Goal: Information Seeking & Learning: Check status

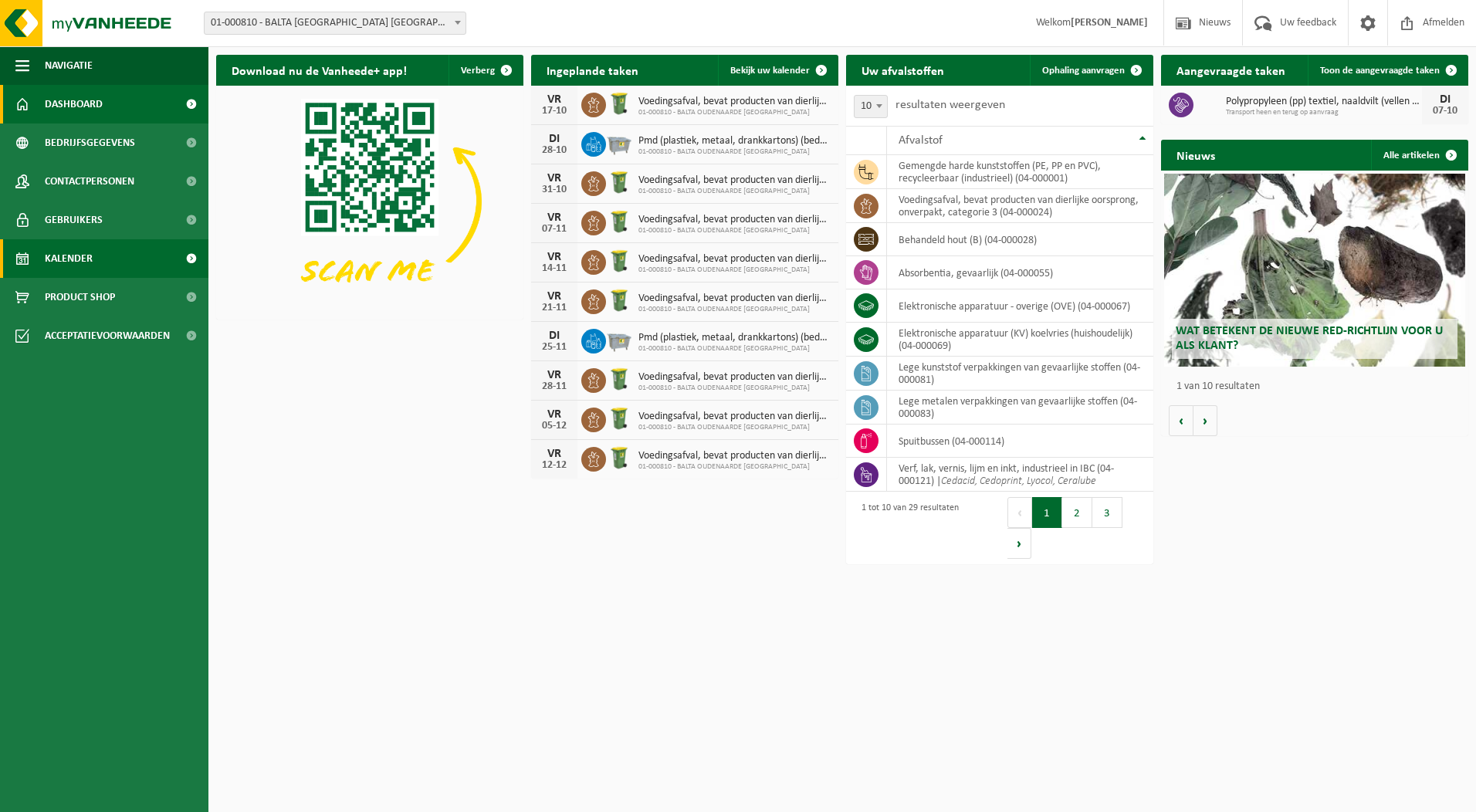
click at [79, 260] on span "Kalender" at bounding box center [69, 259] width 48 height 39
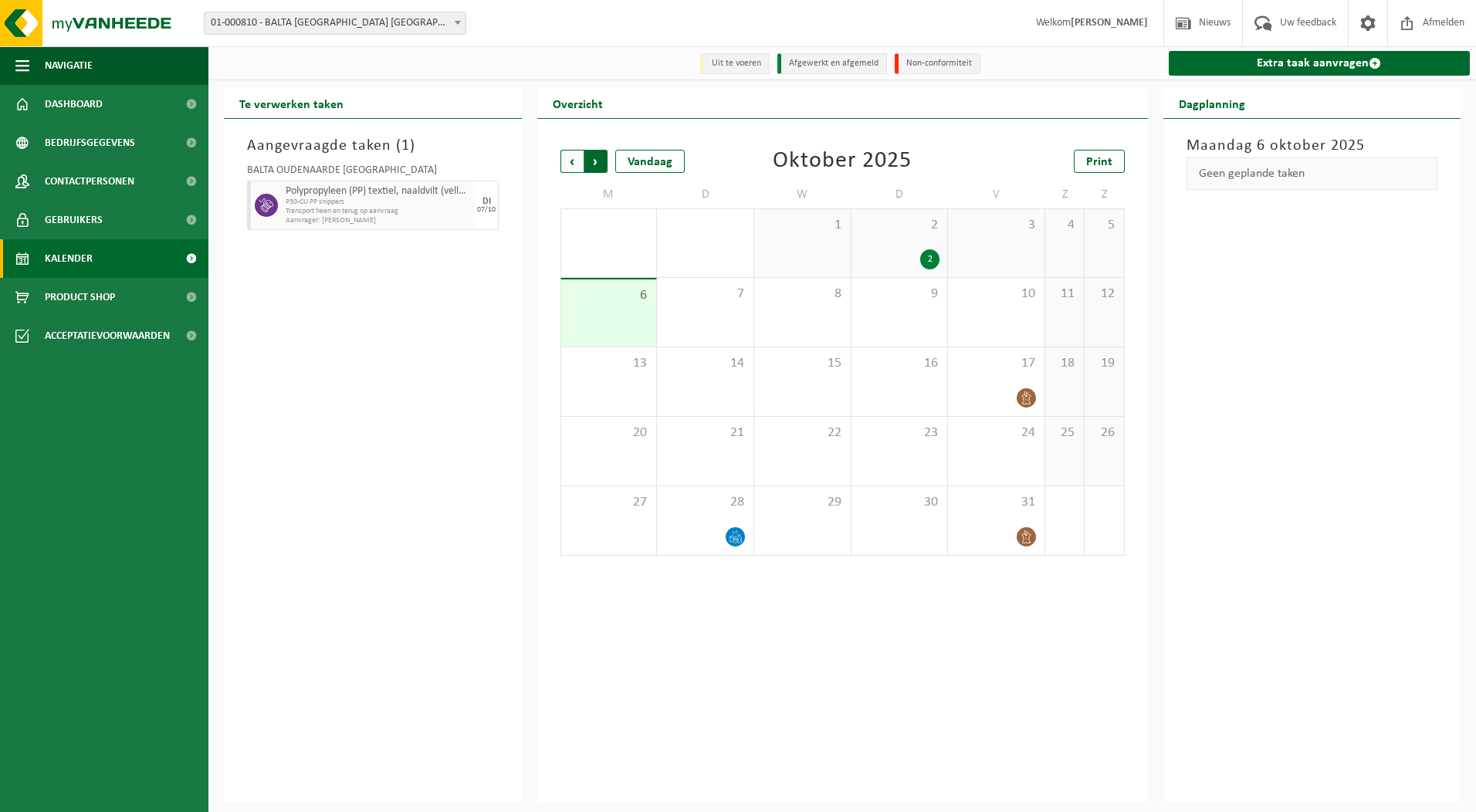
click at [574, 159] on span "Vorige" at bounding box center [572, 161] width 23 height 23
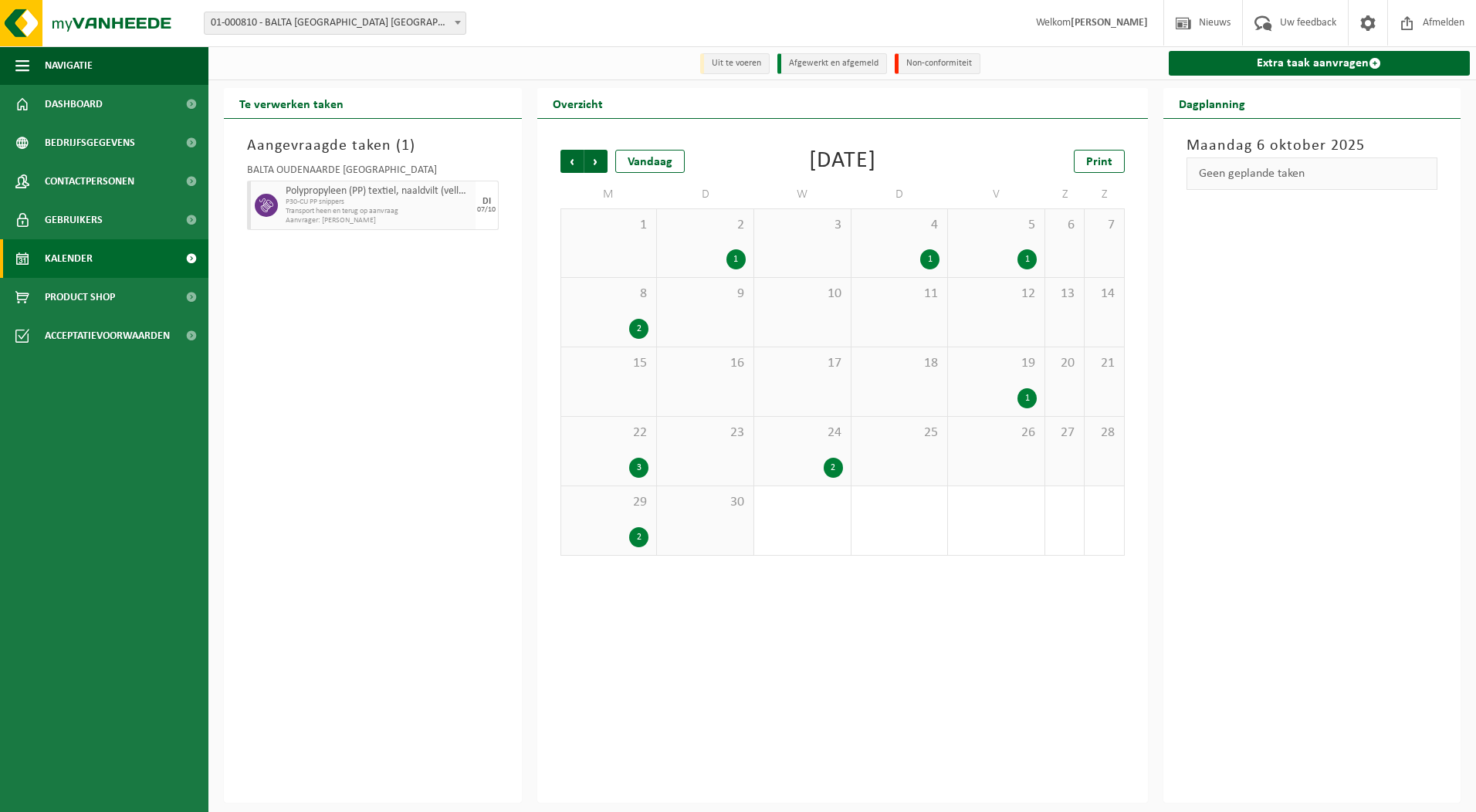
click at [733, 257] on div "1" at bounding box center [736, 259] width 19 height 20
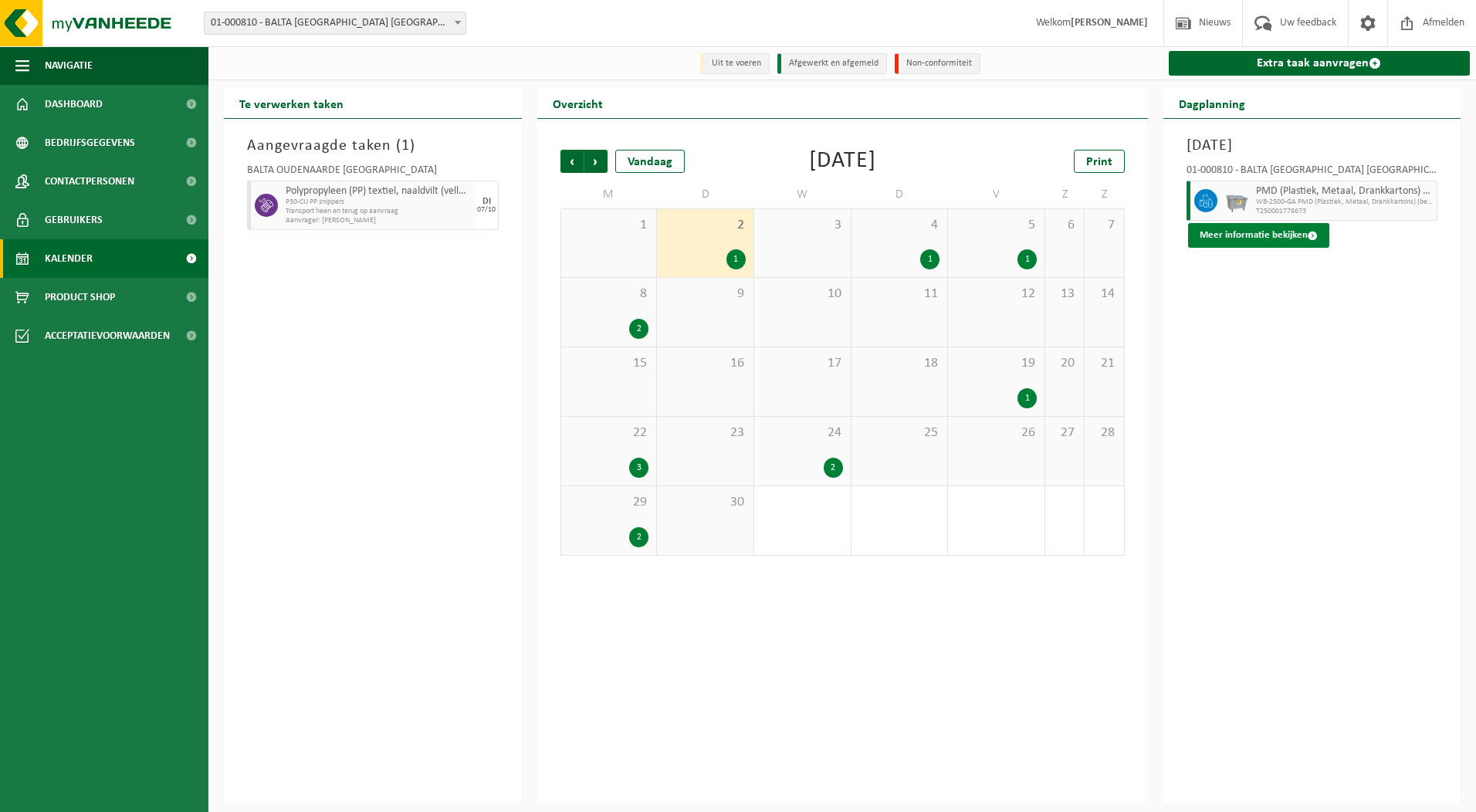
click at [1279, 234] on button "Meer informatie bekijken" at bounding box center [1259, 235] width 141 height 25
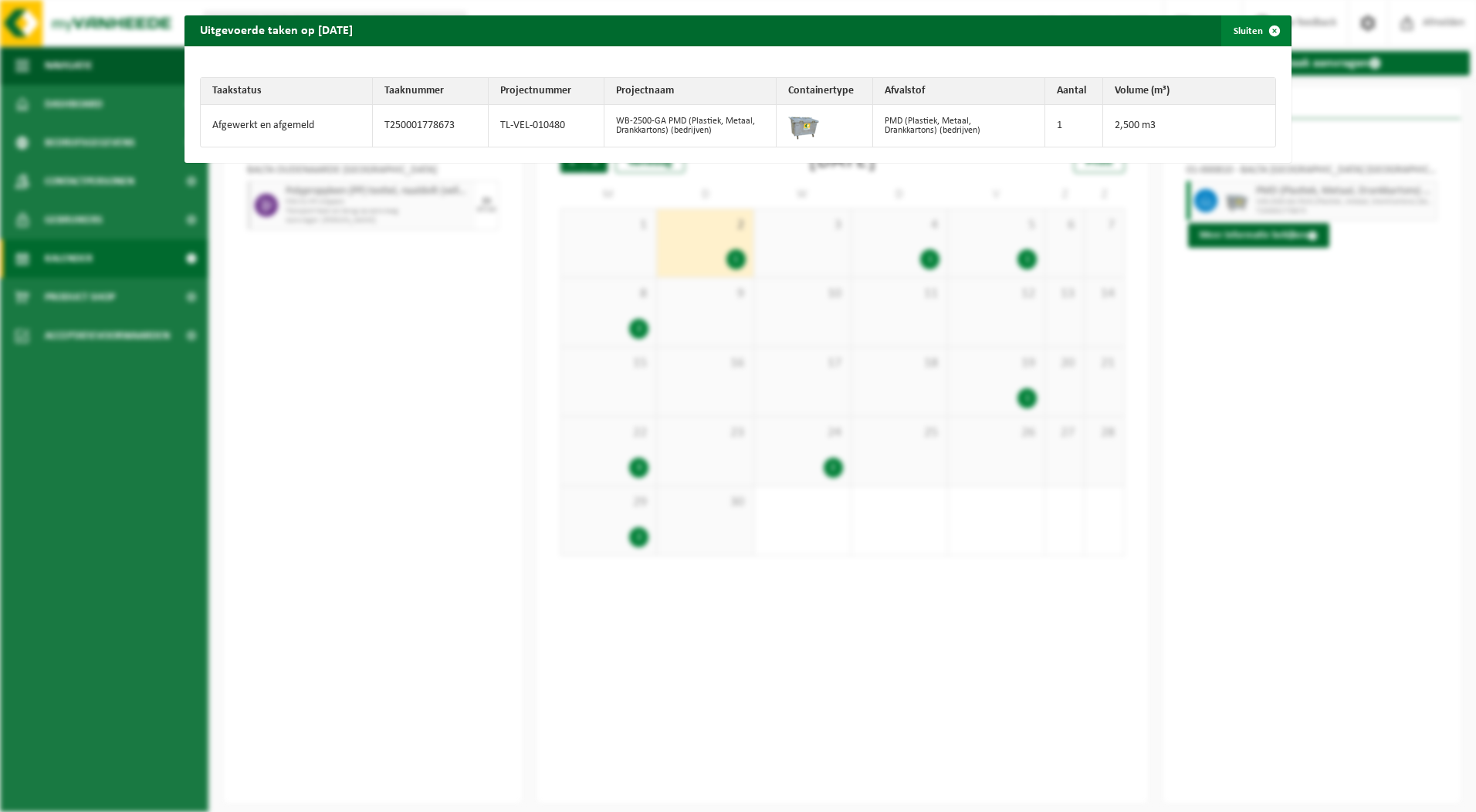
drag, startPoint x: 1267, startPoint y: 26, endPoint x: 1193, endPoint y: 61, distance: 81.9
click at [1268, 26] on span "button" at bounding box center [1274, 31] width 31 height 31
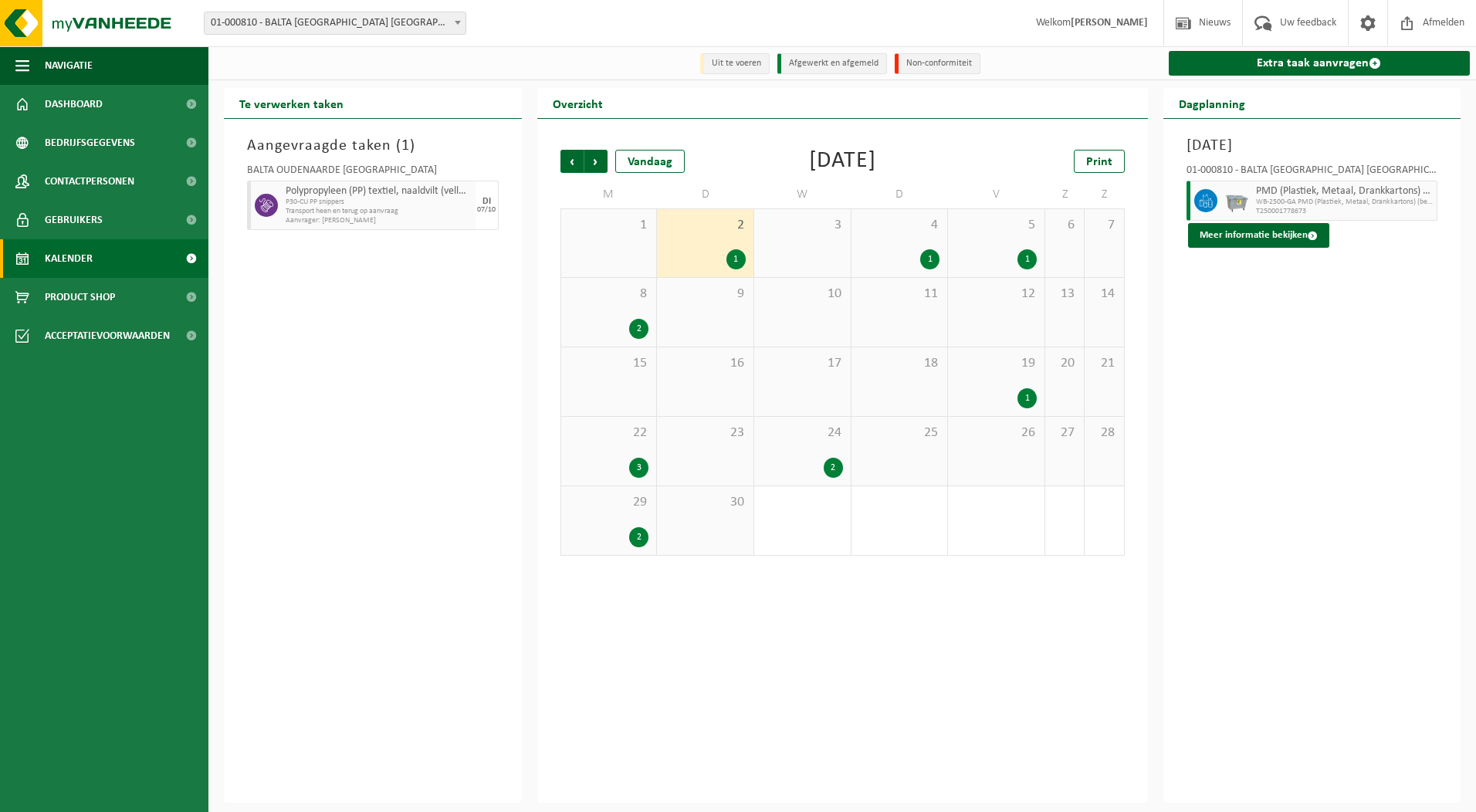
click at [932, 262] on div "1" at bounding box center [929, 259] width 19 height 20
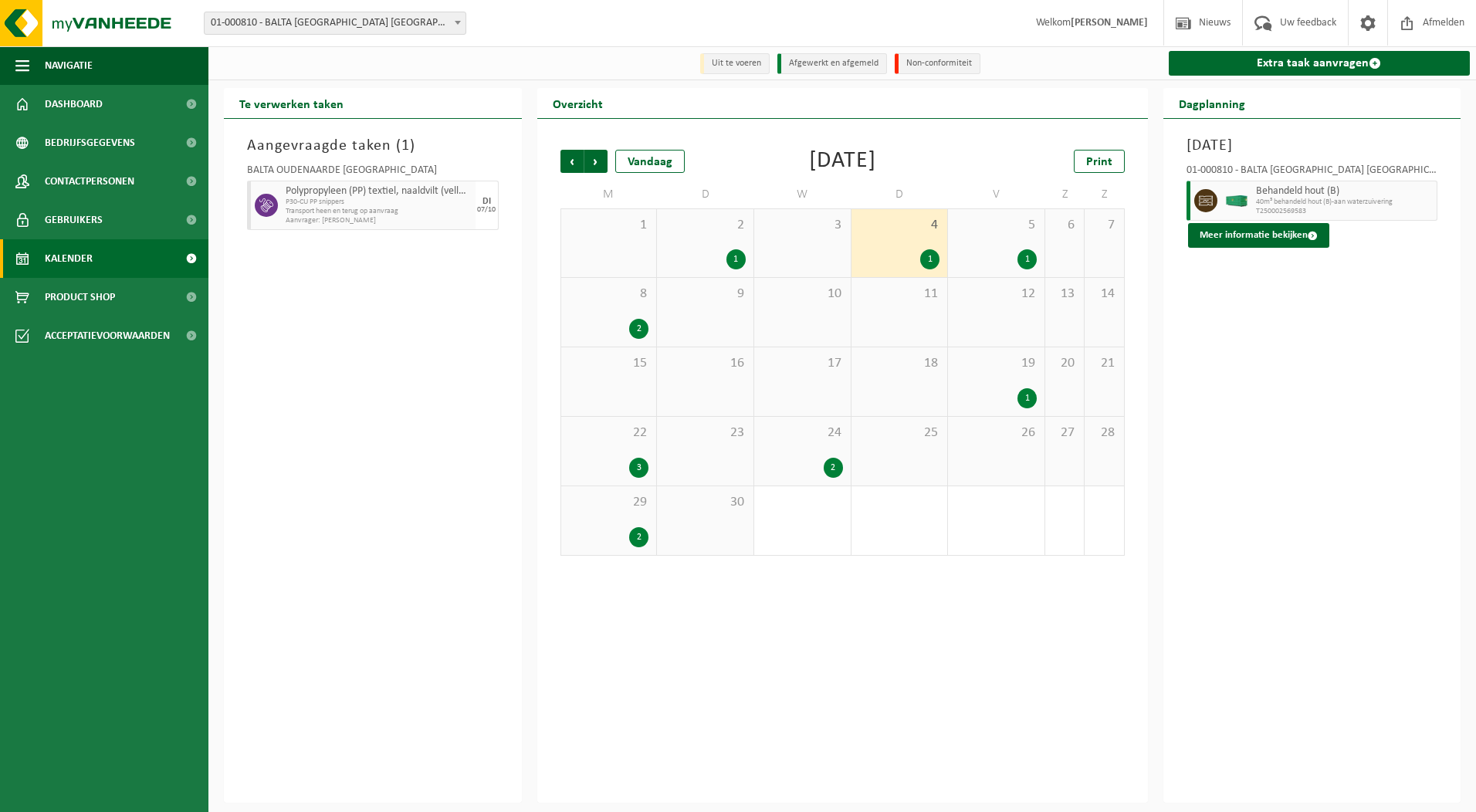
click at [1029, 259] on div "1" at bounding box center [1026, 259] width 19 height 20
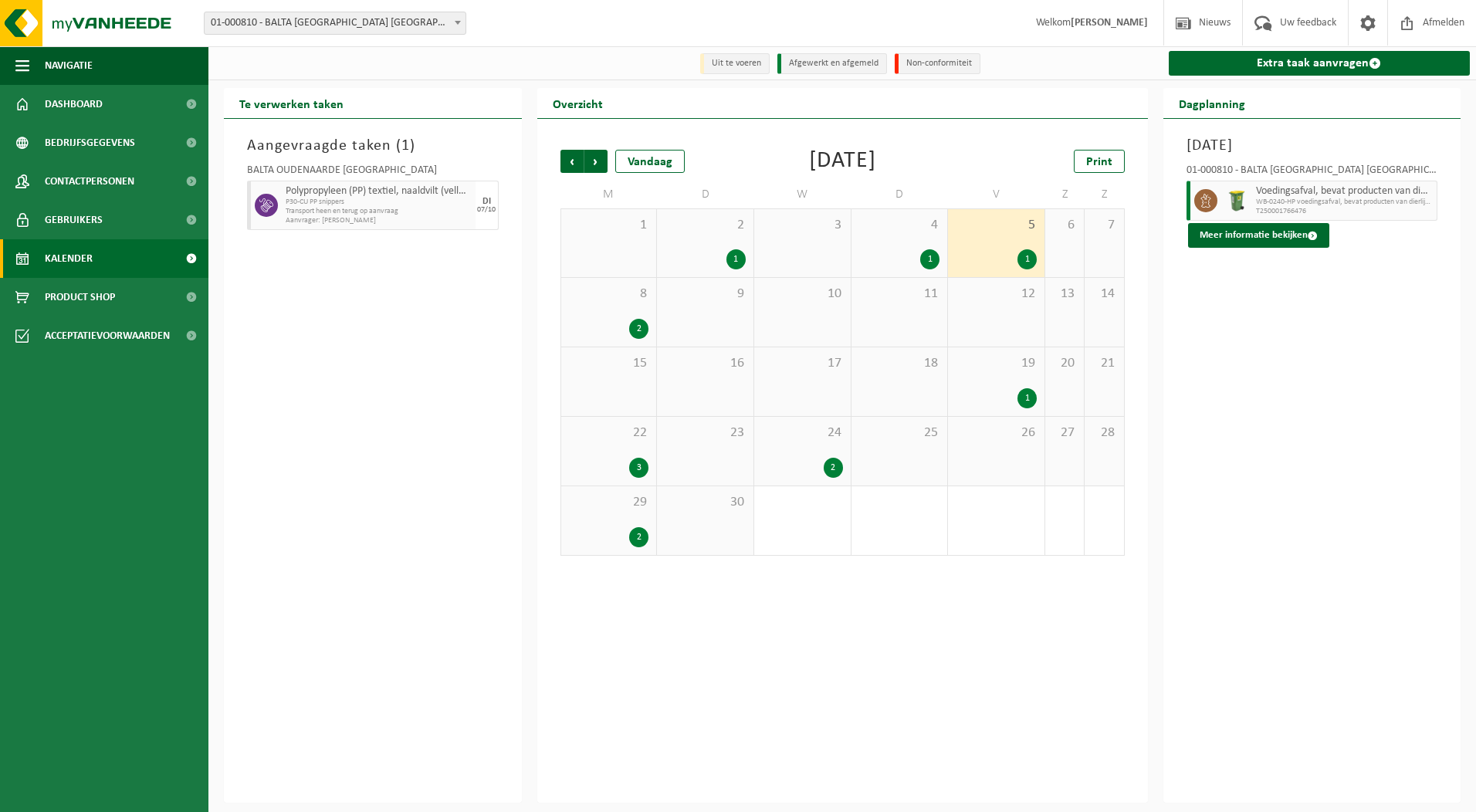
click at [638, 330] on div "2" at bounding box center [638, 329] width 19 height 20
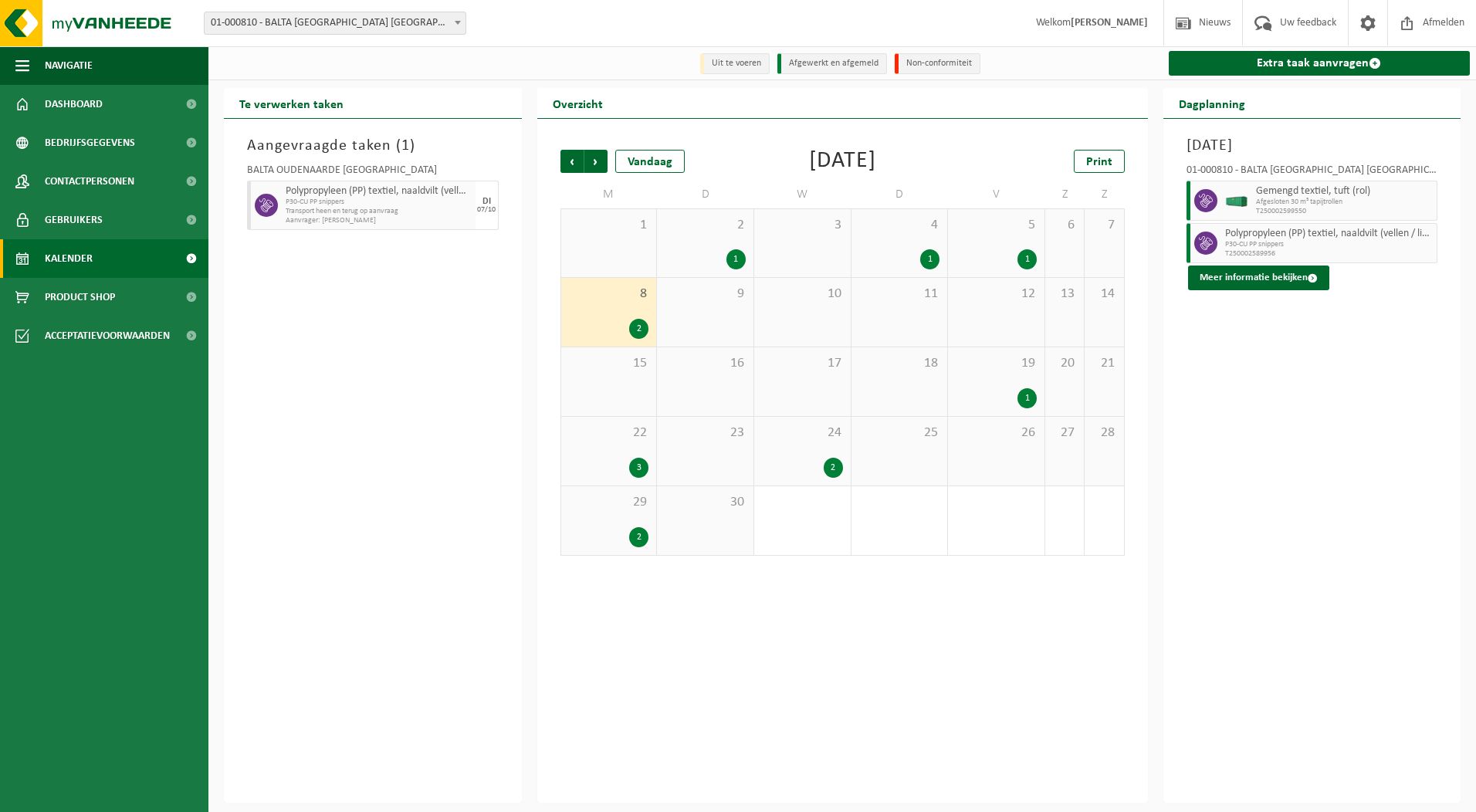
click at [1032, 401] on div "1" at bounding box center [1026, 398] width 19 height 20
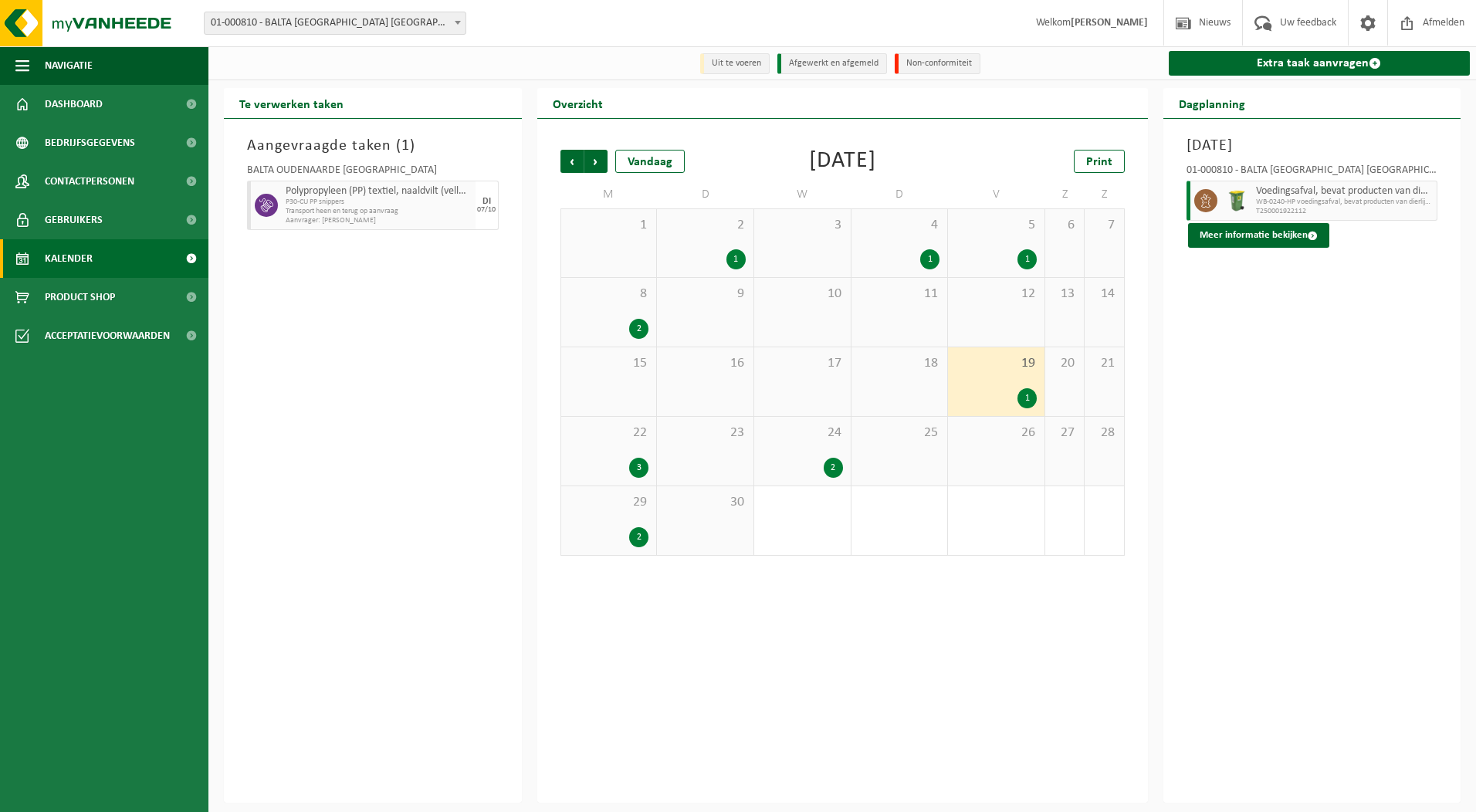
click at [837, 472] on div "2" at bounding box center [833, 468] width 19 height 20
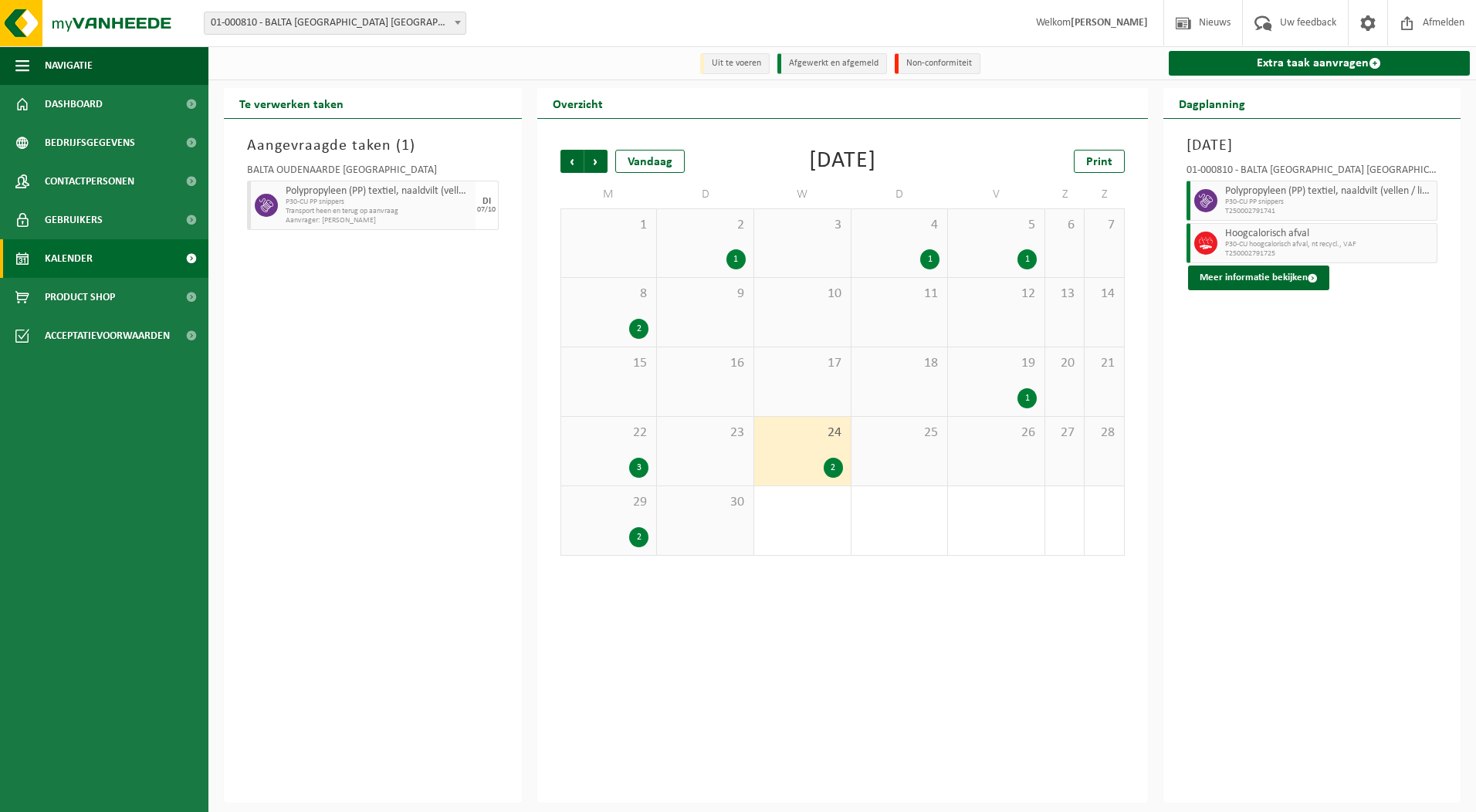
click at [638, 464] on div "3" at bounding box center [638, 468] width 19 height 20
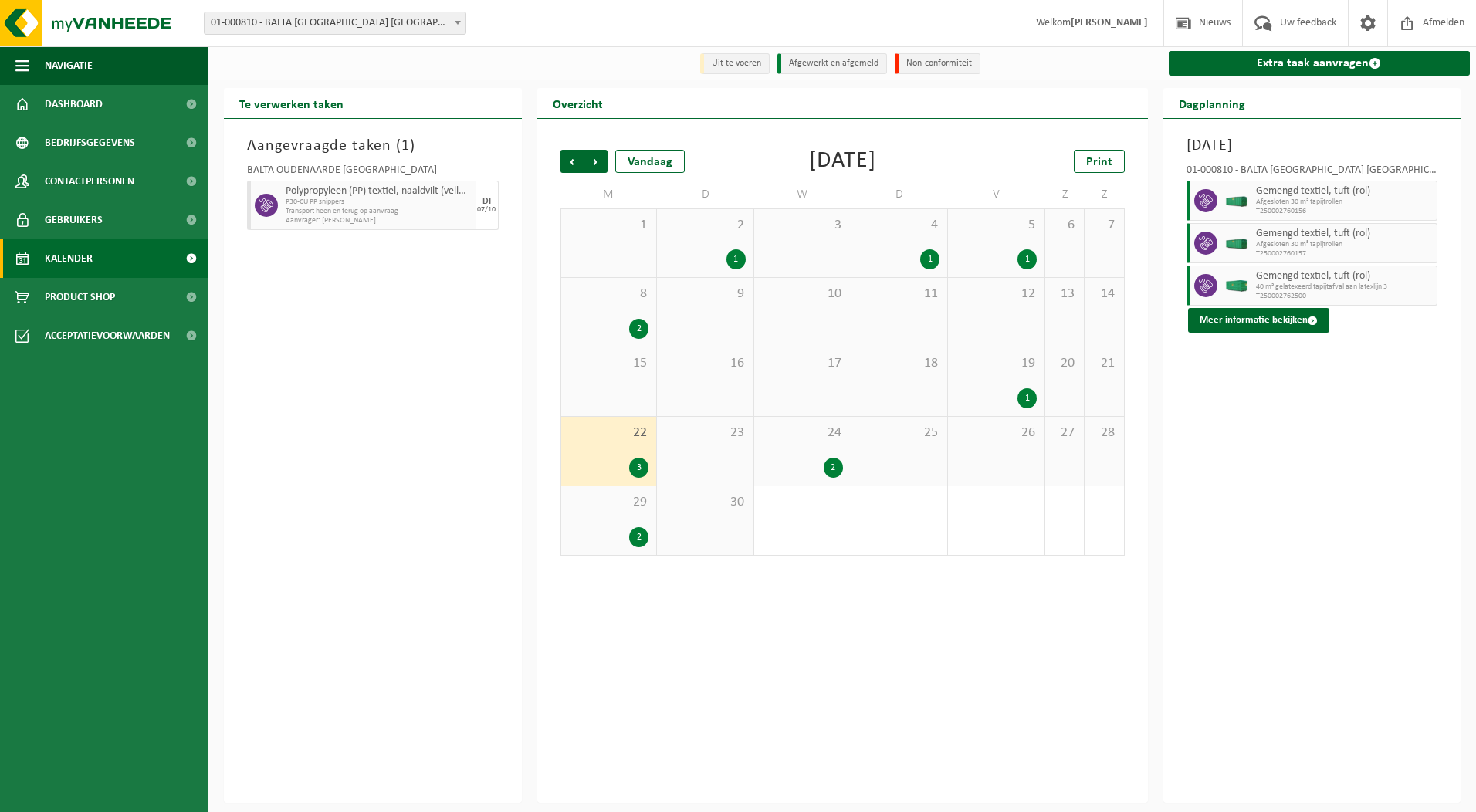
click at [638, 531] on div "2" at bounding box center [638, 537] width 19 height 20
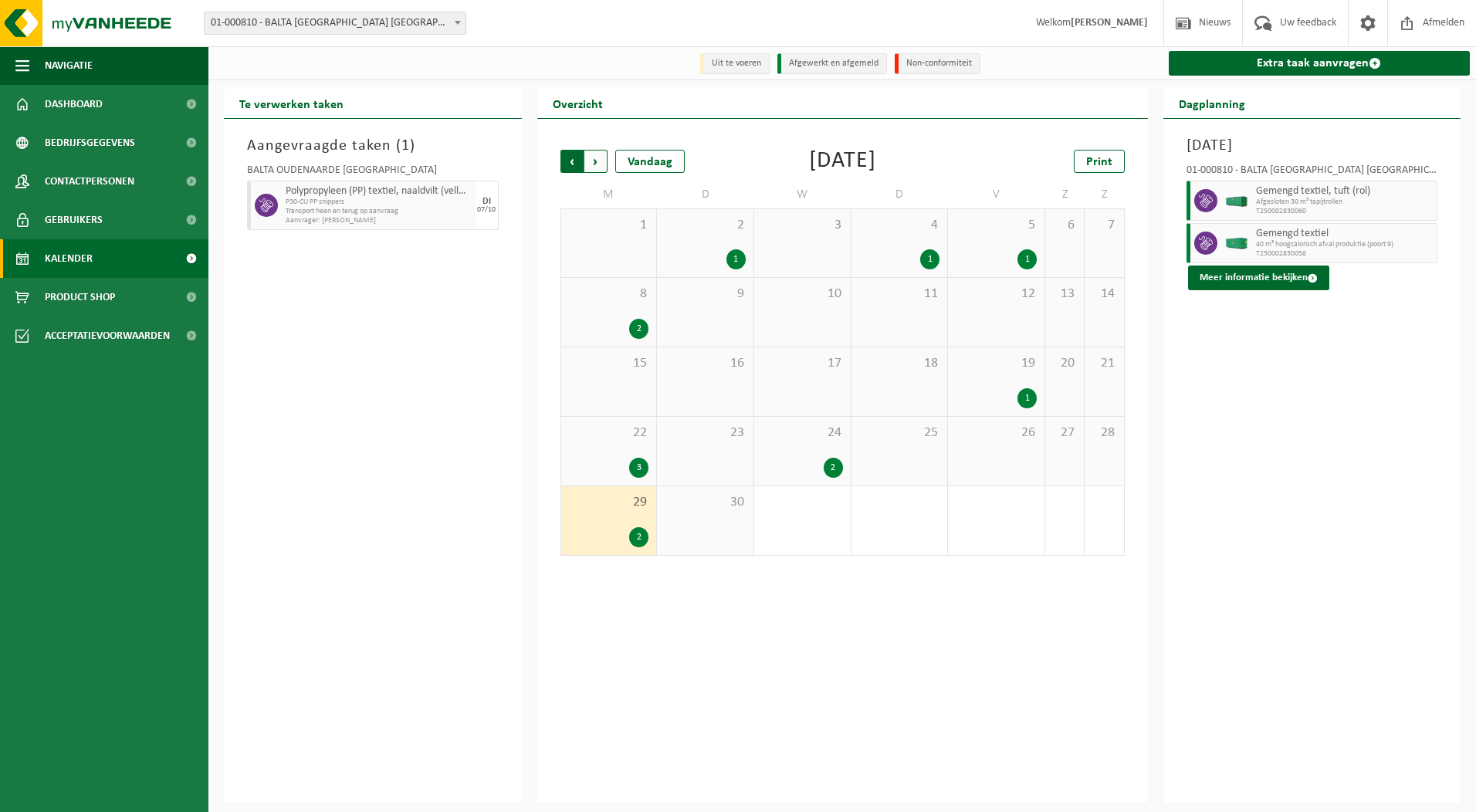
click at [593, 169] on span "Volgende" at bounding box center [596, 161] width 23 height 23
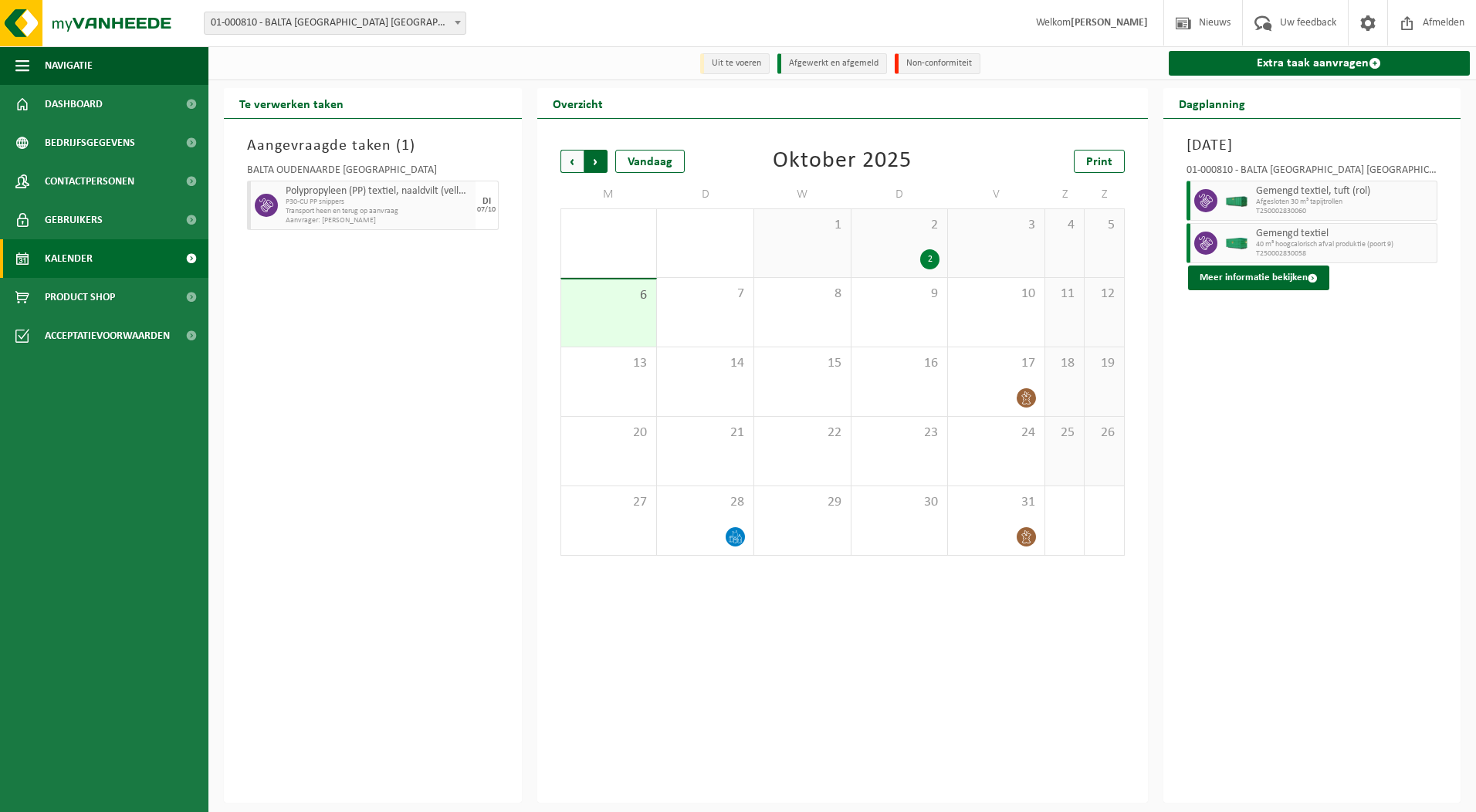
click at [569, 158] on span "Vorige" at bounding box center [572, 161] width 23 height 23
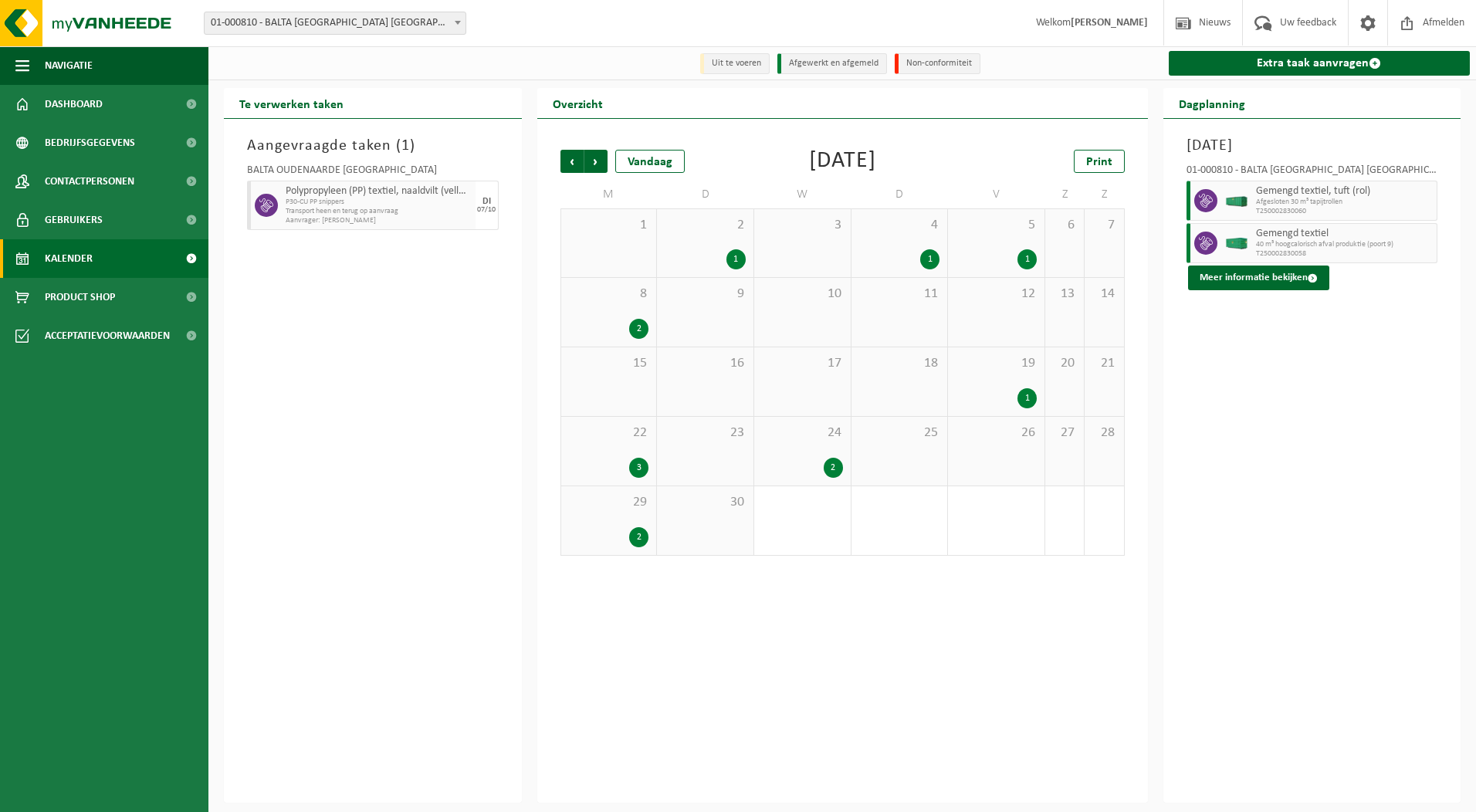
click at [569, 158] on span "Vorige" at bounding box center [572, 161] width 23 height 23
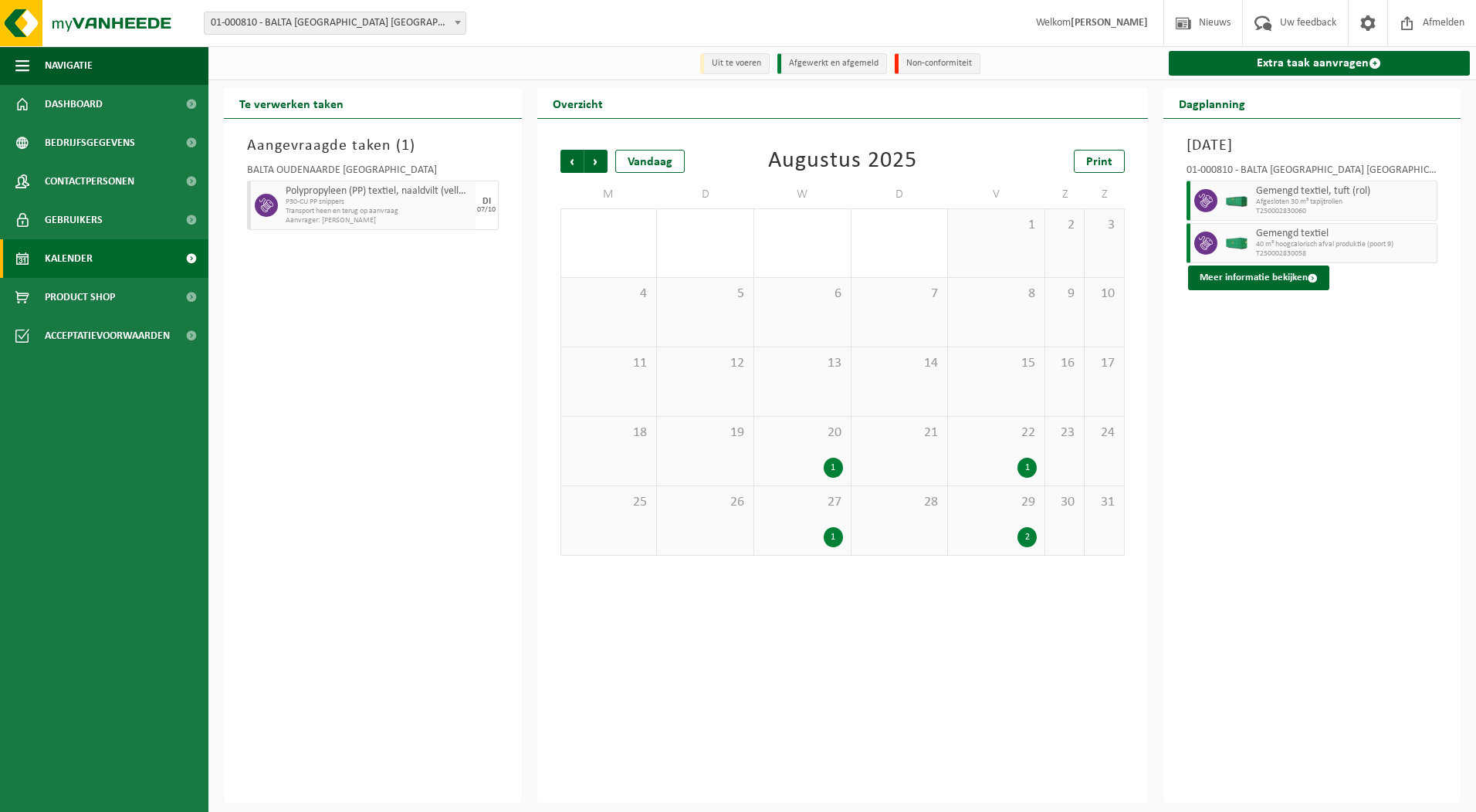
click at [829, 466] on div "1" at bounding box center [833, 468] width 19 height 20
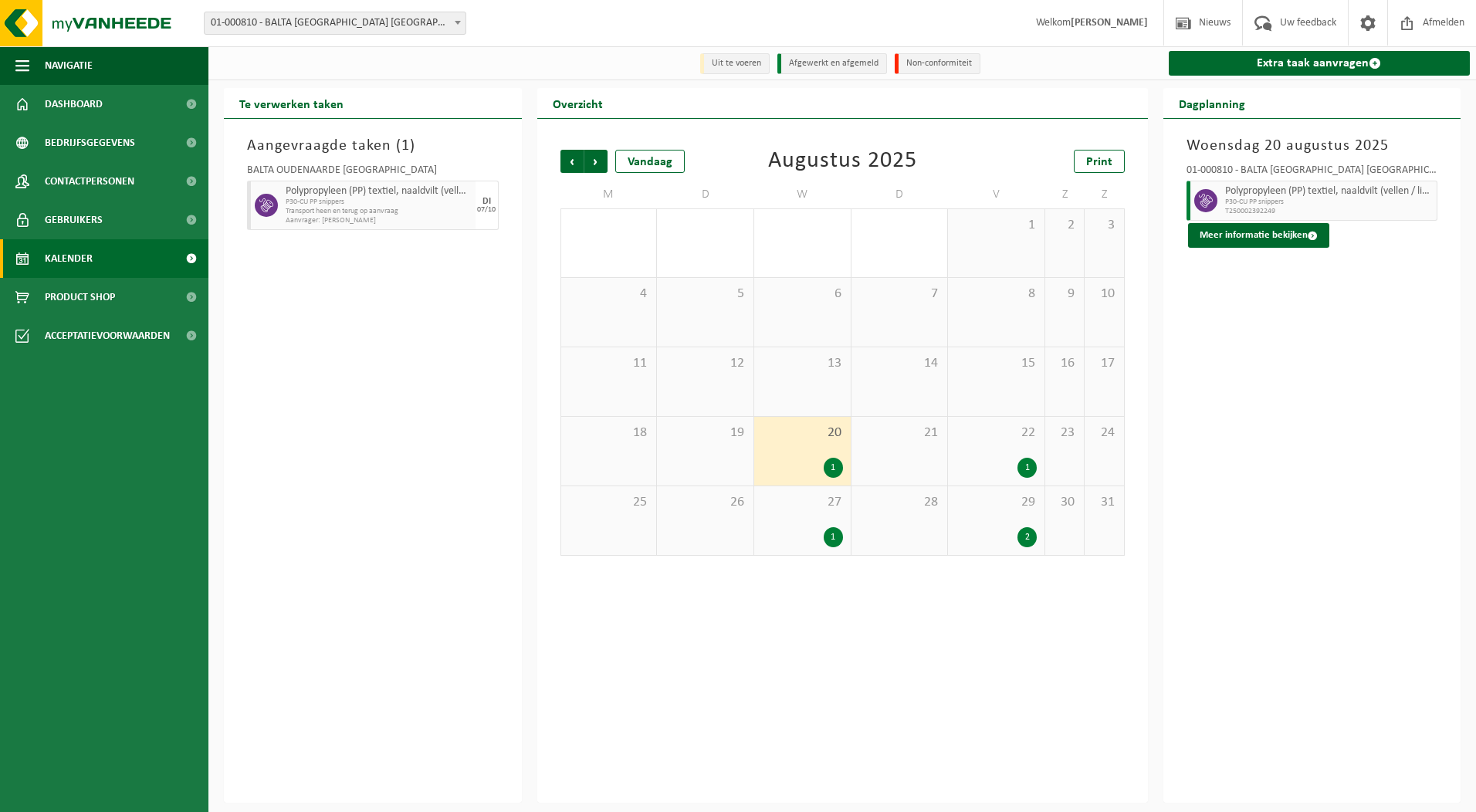
click at [1024, 468] on div "1" at bounding box center [1026, 468] width 19 height 20
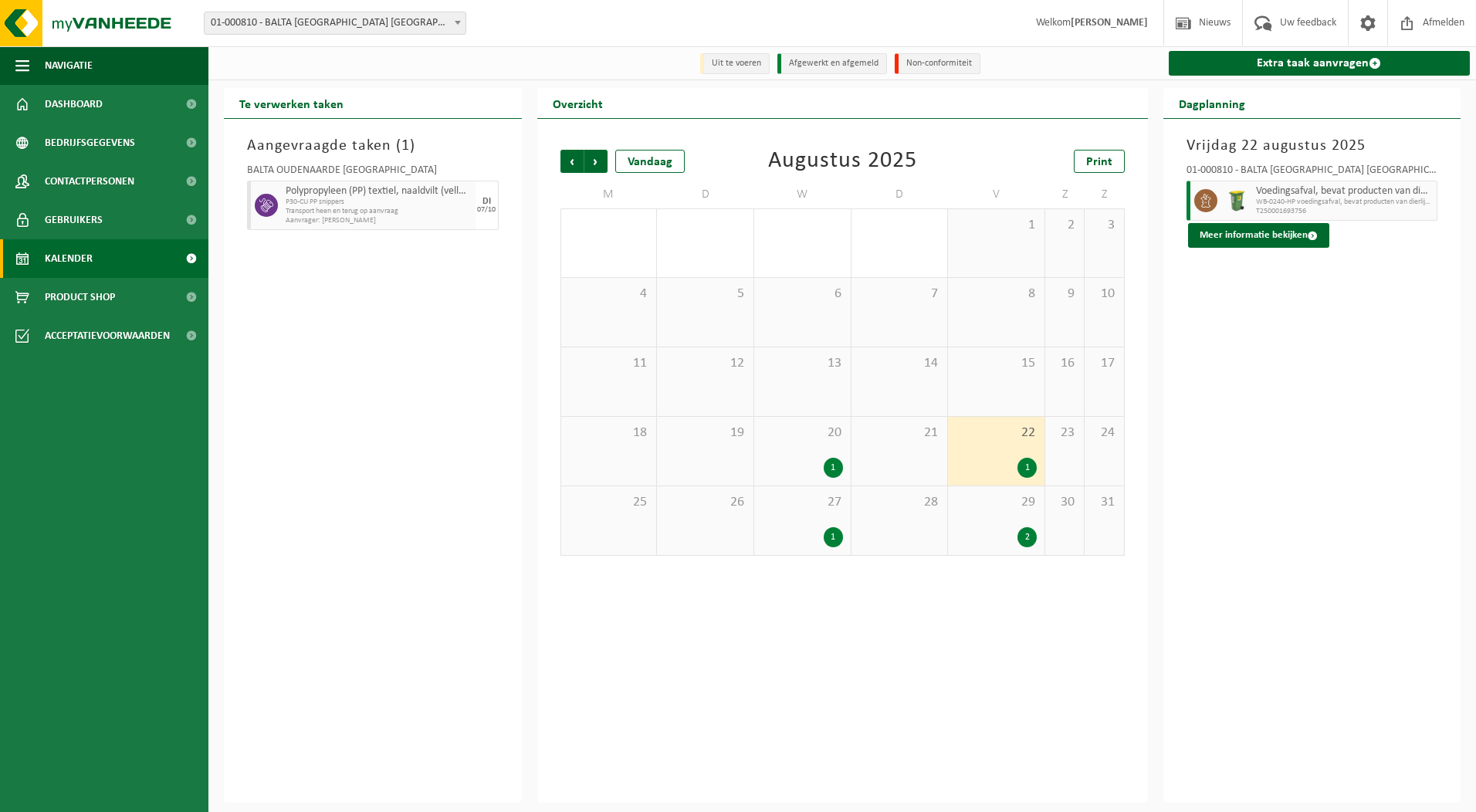
click at [1027, 534] on div "2" at bounding box center [1026, 537] width 19 height 20
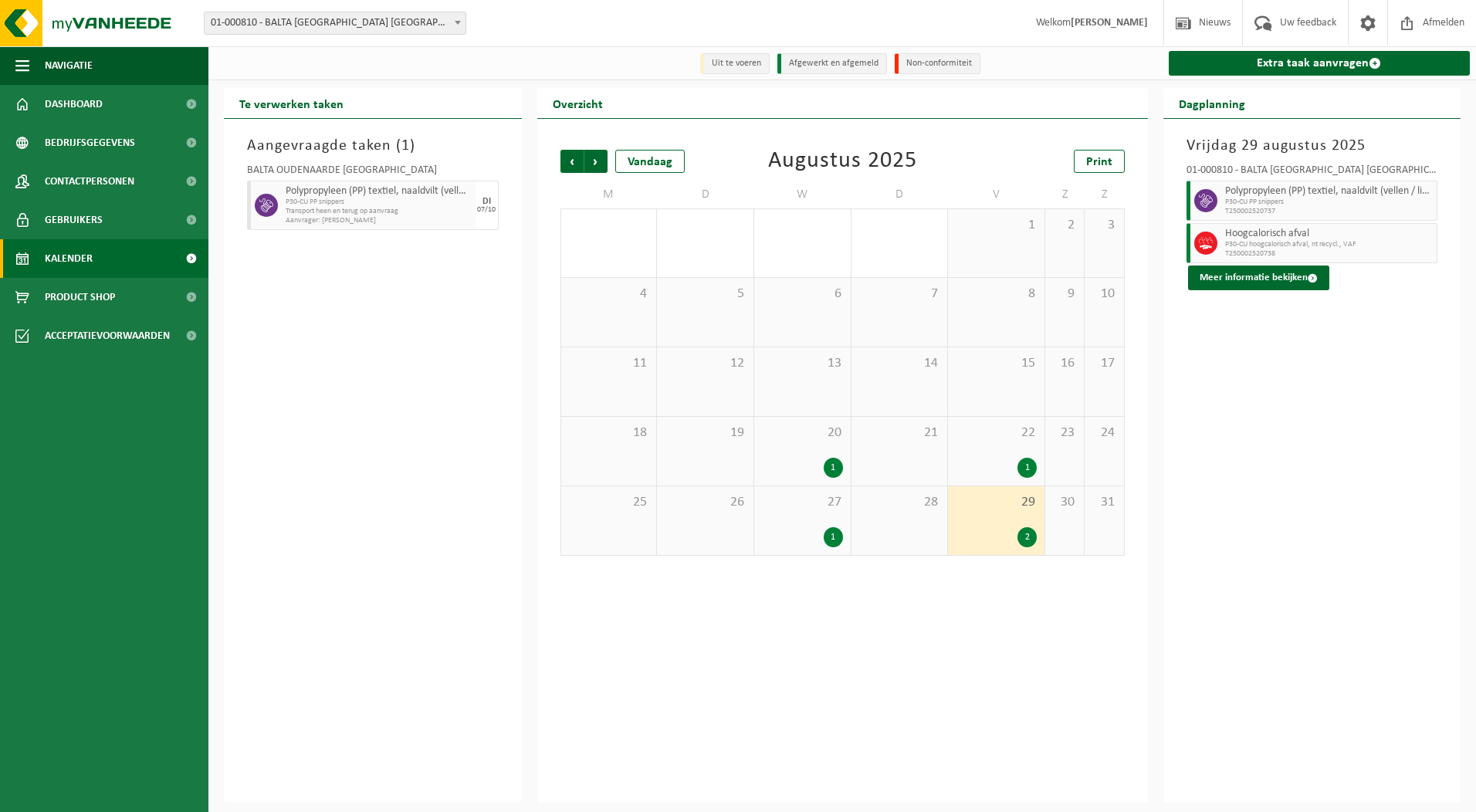
click at [838, 542] on div "1" at bounding box center [833, 537] width 19 height 20
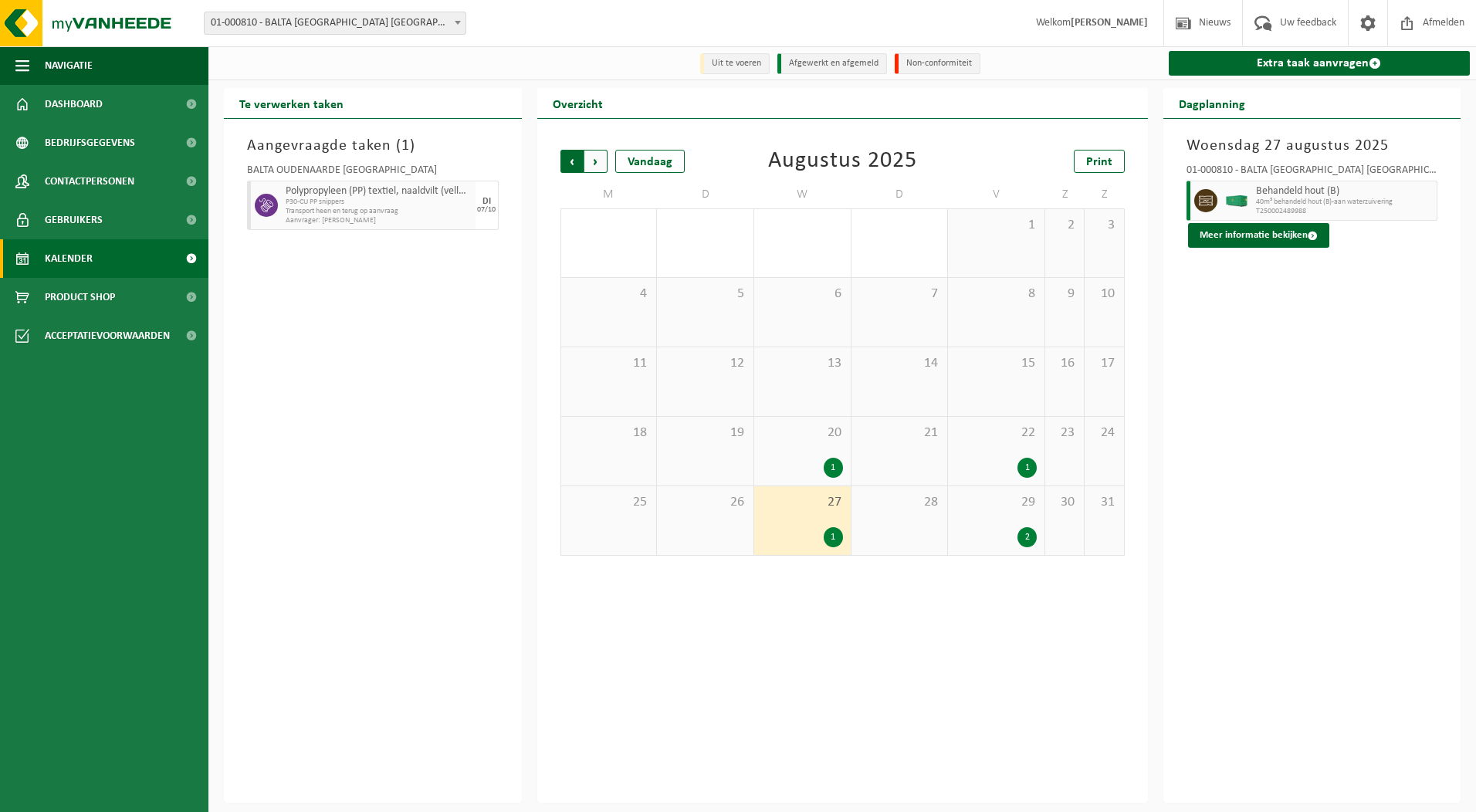
click at [600, 166] on span "Volgende" at bounding box center [596, 161] width 23 height 23
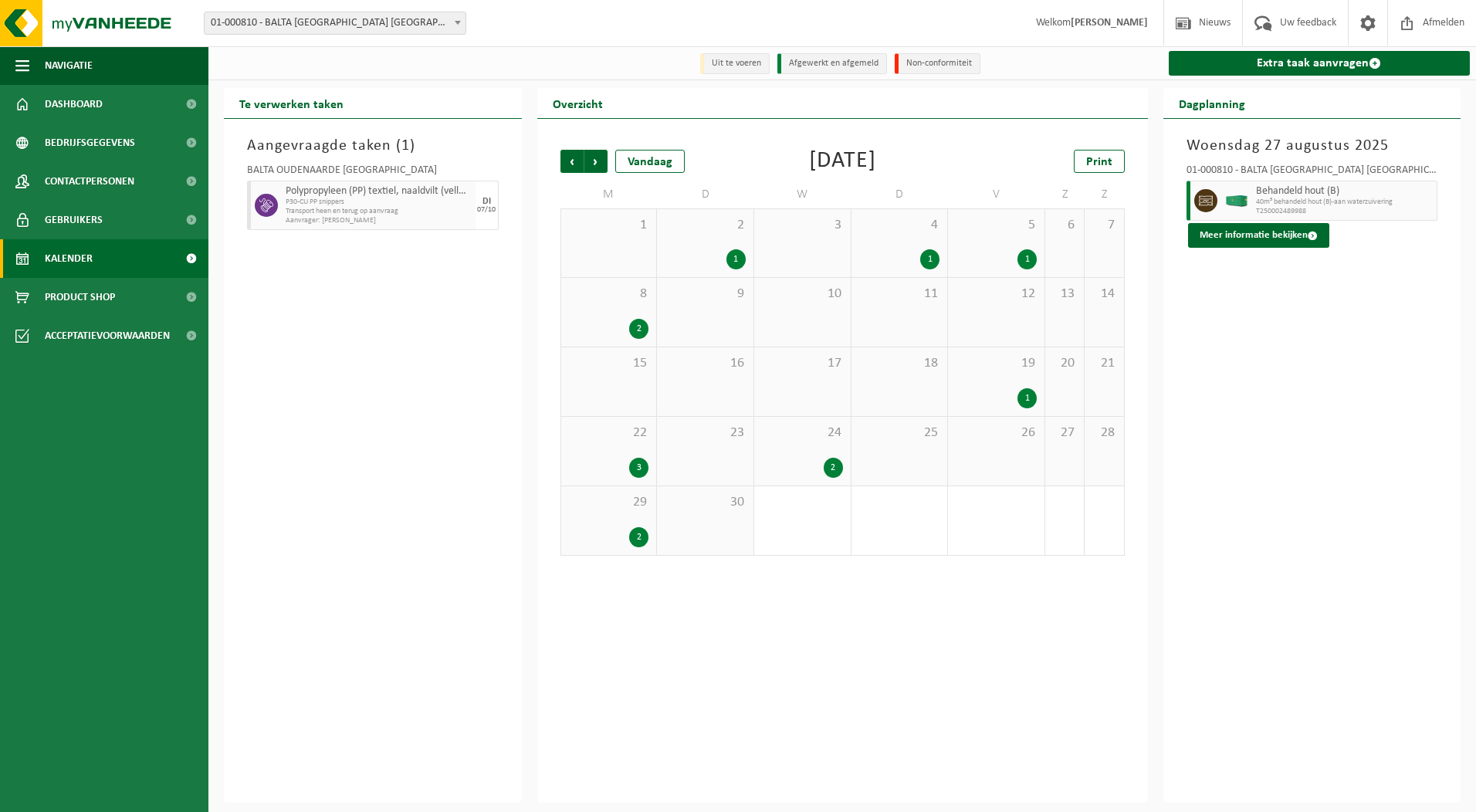
click at [735, 265] on div "1" at bounding box center [736, 259] width 19 height 20
click at [929, 264] on div "1" at bounding box center [929, 259] width 19 height 20
click at [1229, 230] on button "Meer informatie bekijken" at bounding box center [1259, 235] width 141 height 25
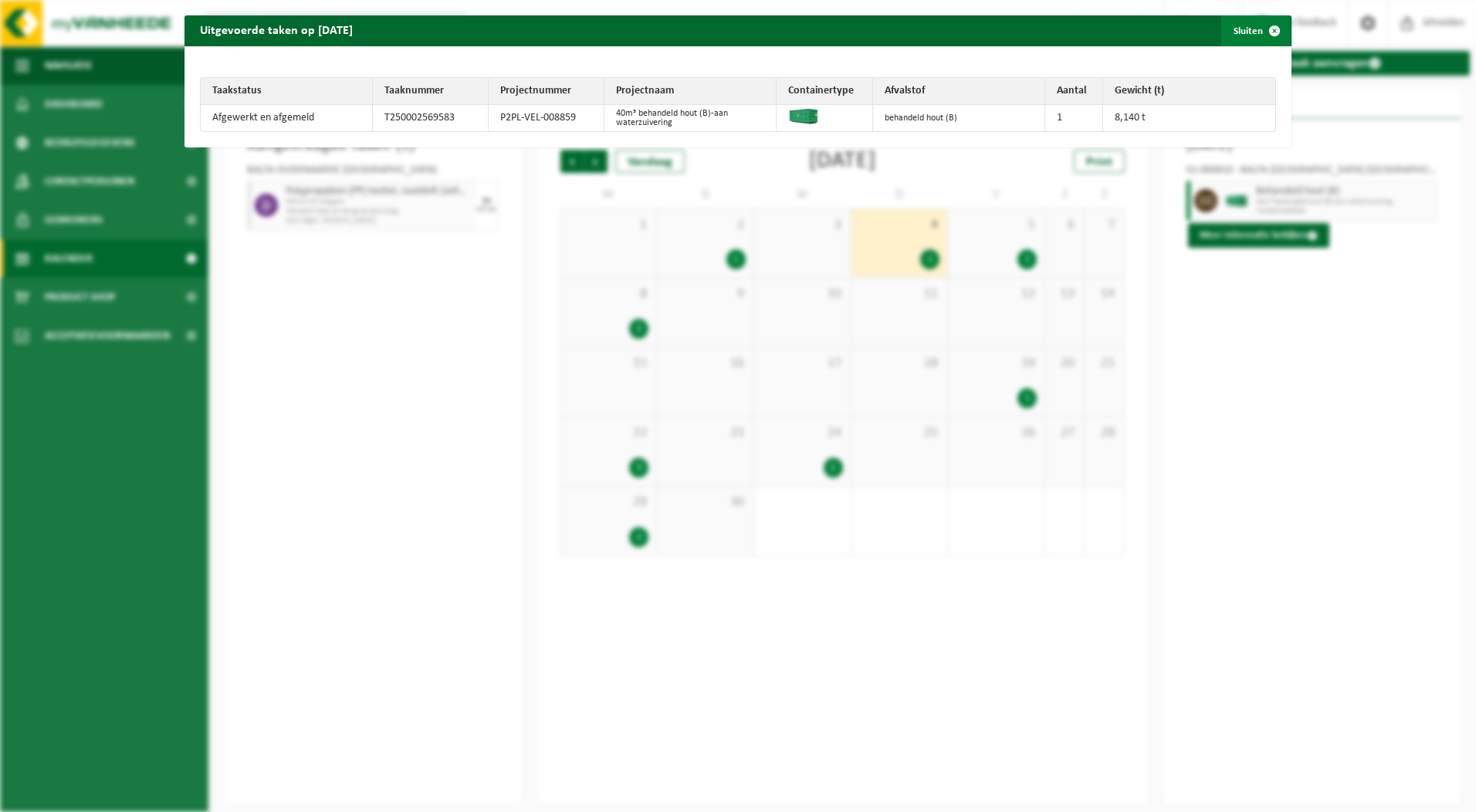
click at [1260, 32] on span "button" at bounding box center [1274, 31] width 31 height 31
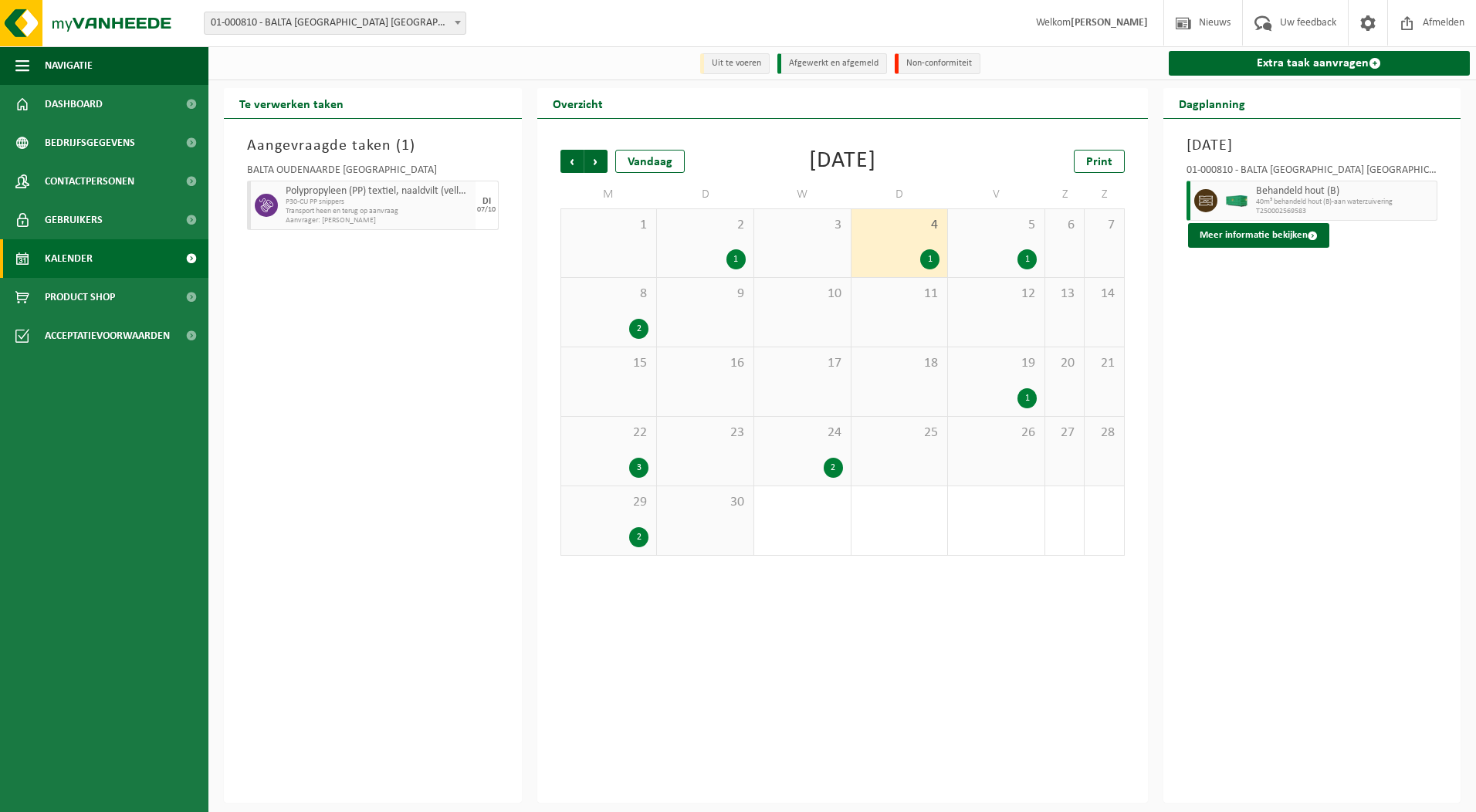
click at [1025, 258] on div "1" at bounding box center [1026, 259] width 19 height 20
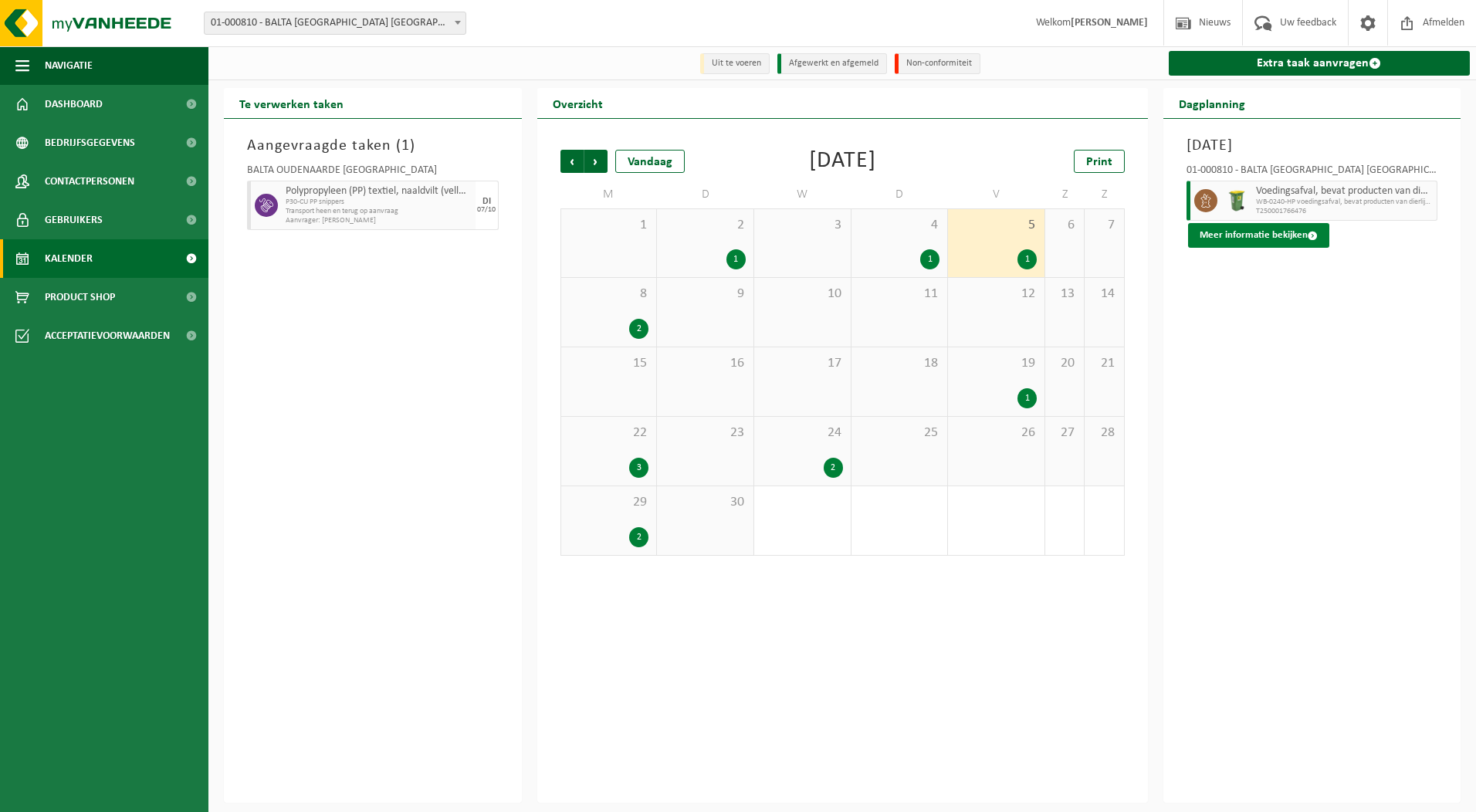
click at [1236, 235] on button "Meer informatie bekijken" at bounding box center [1259, 235] width 141 height 25
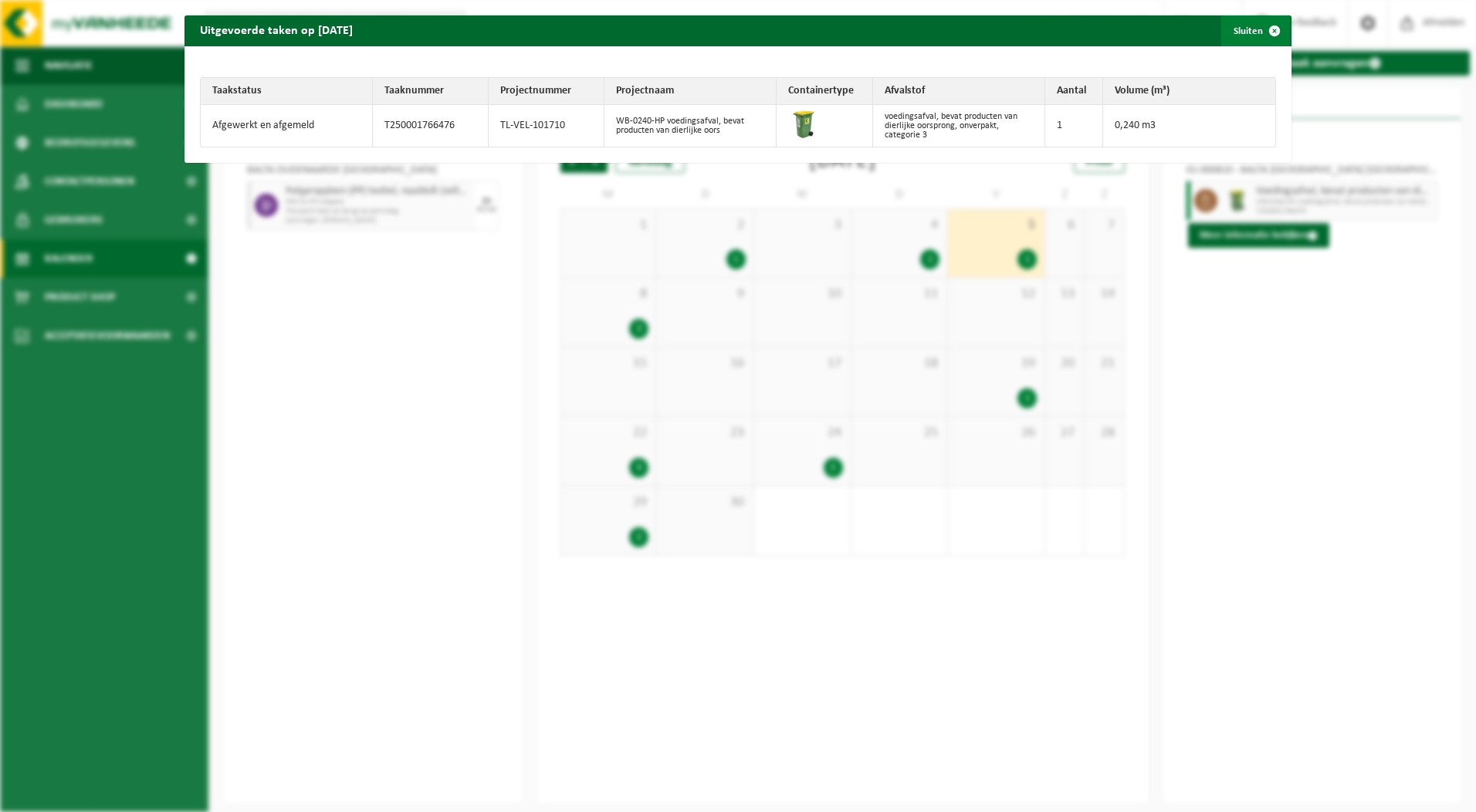
click at [1265, 31] on span "button" at bounding box center [1274, 31] width 31 height 31
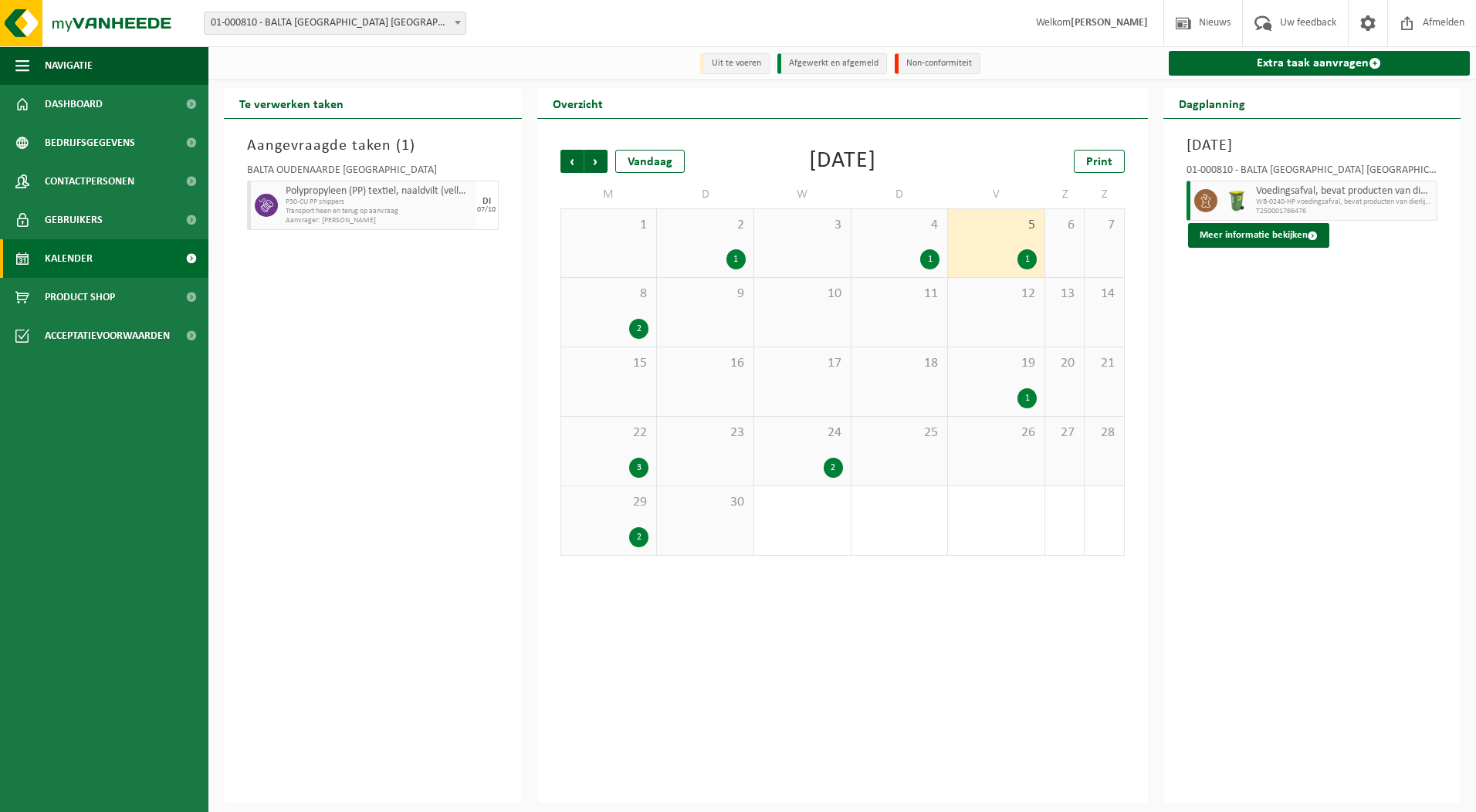
click at [638, 326] on div "2" at bounding box center [638, 329] width 19 height 20
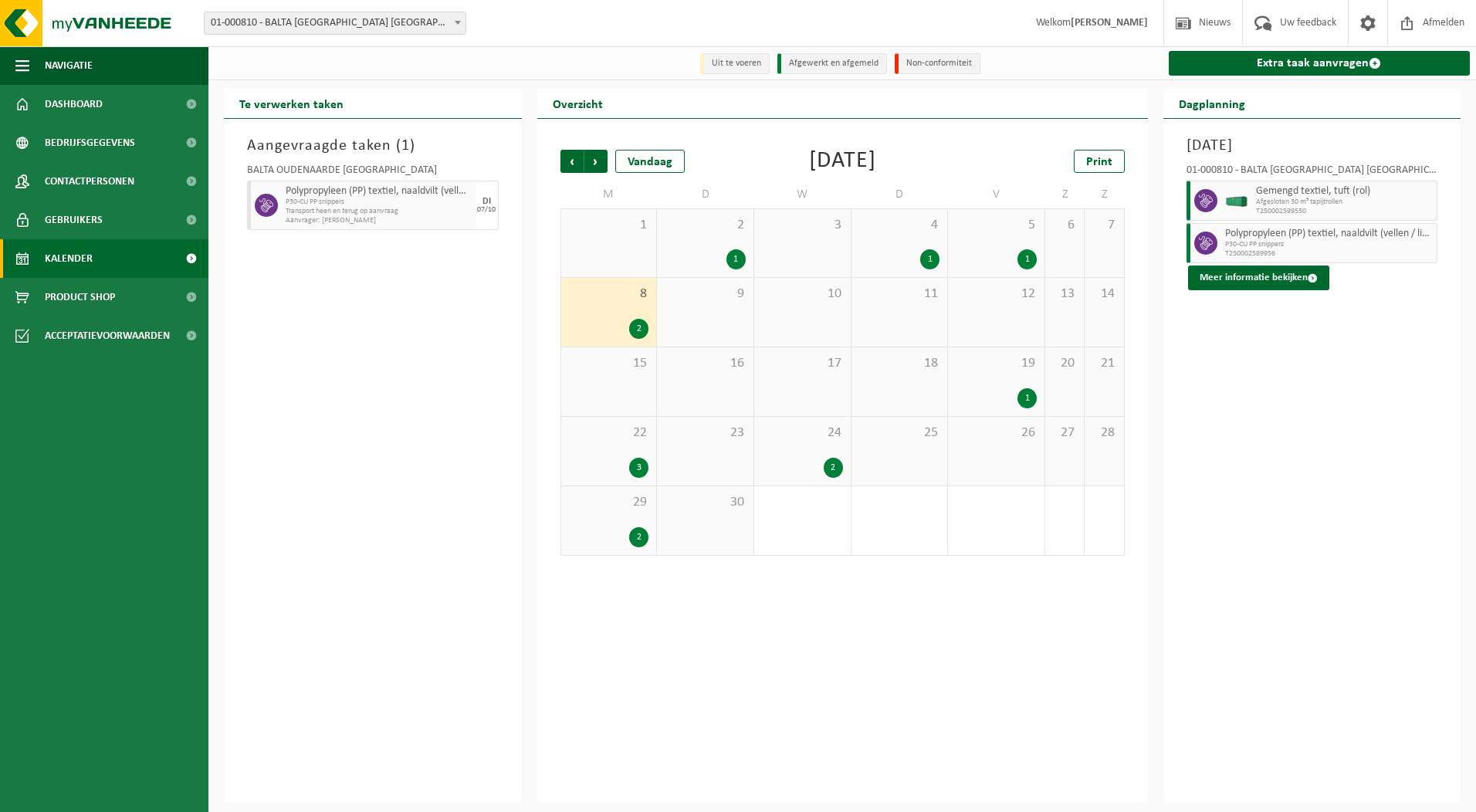
click at [1274, 201] on span "Afgesloten 30 m³ tapijtrollen" at bounding box center [1345, 202] width 178 height 9
click at [1260, 278] on button "Meer informatie bekijken" at bounding box center [1259, 278] width 141 height 25
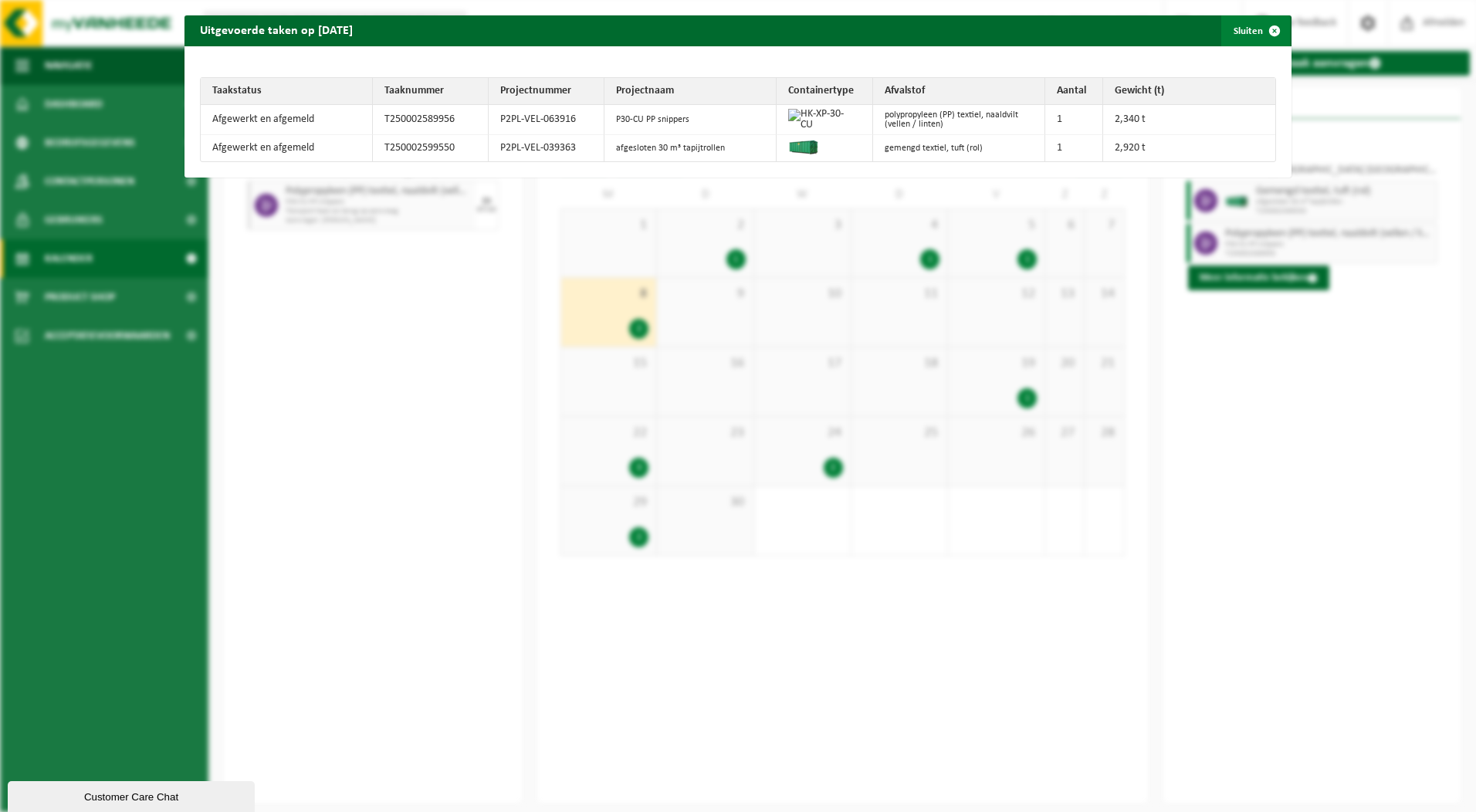
click at [1260, 24] on span "button" at bounding box center [1274, 31] width 31 height 31
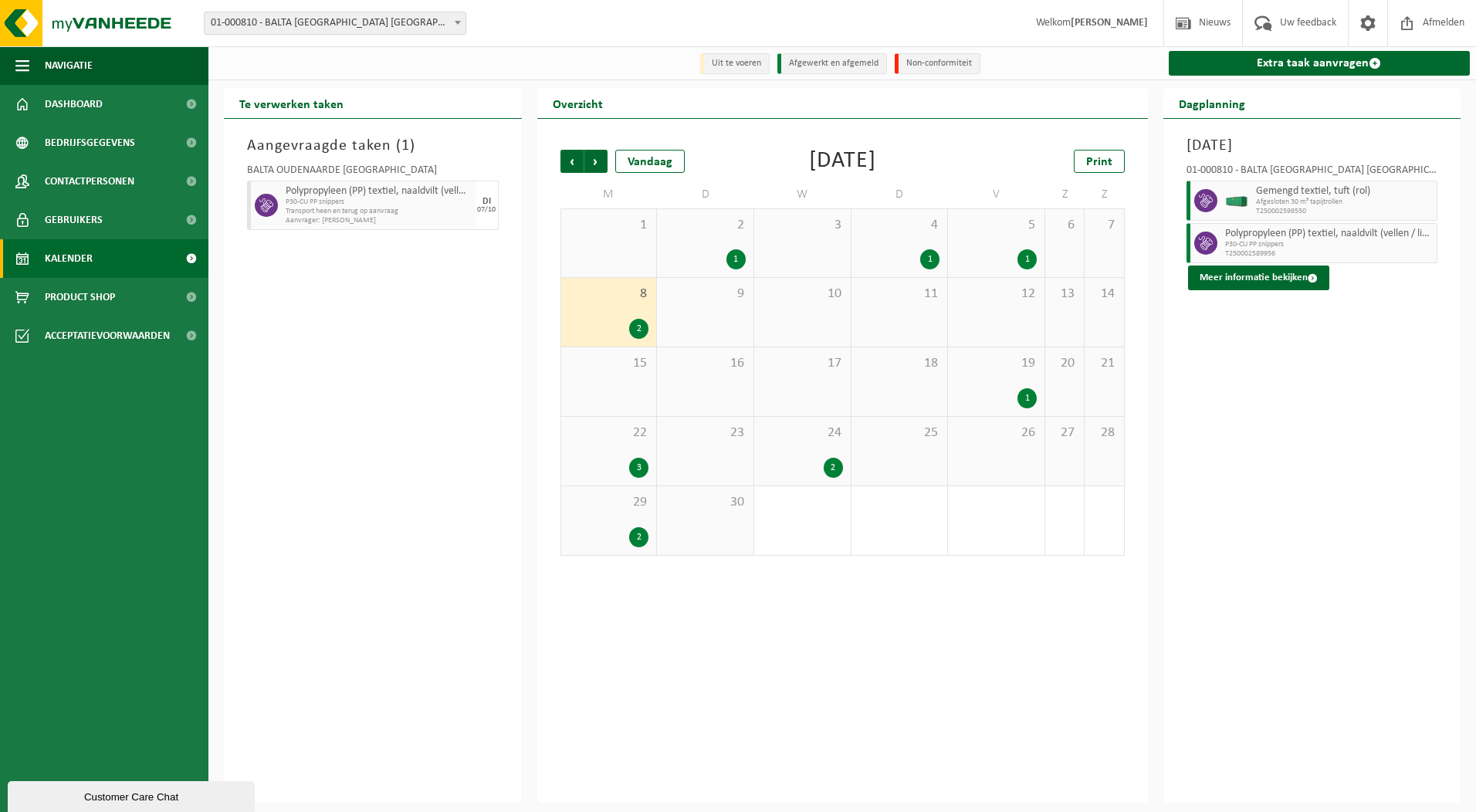
click at [1025, 393] on div "1" at bounding box center [1026, 398] width 19 height 20
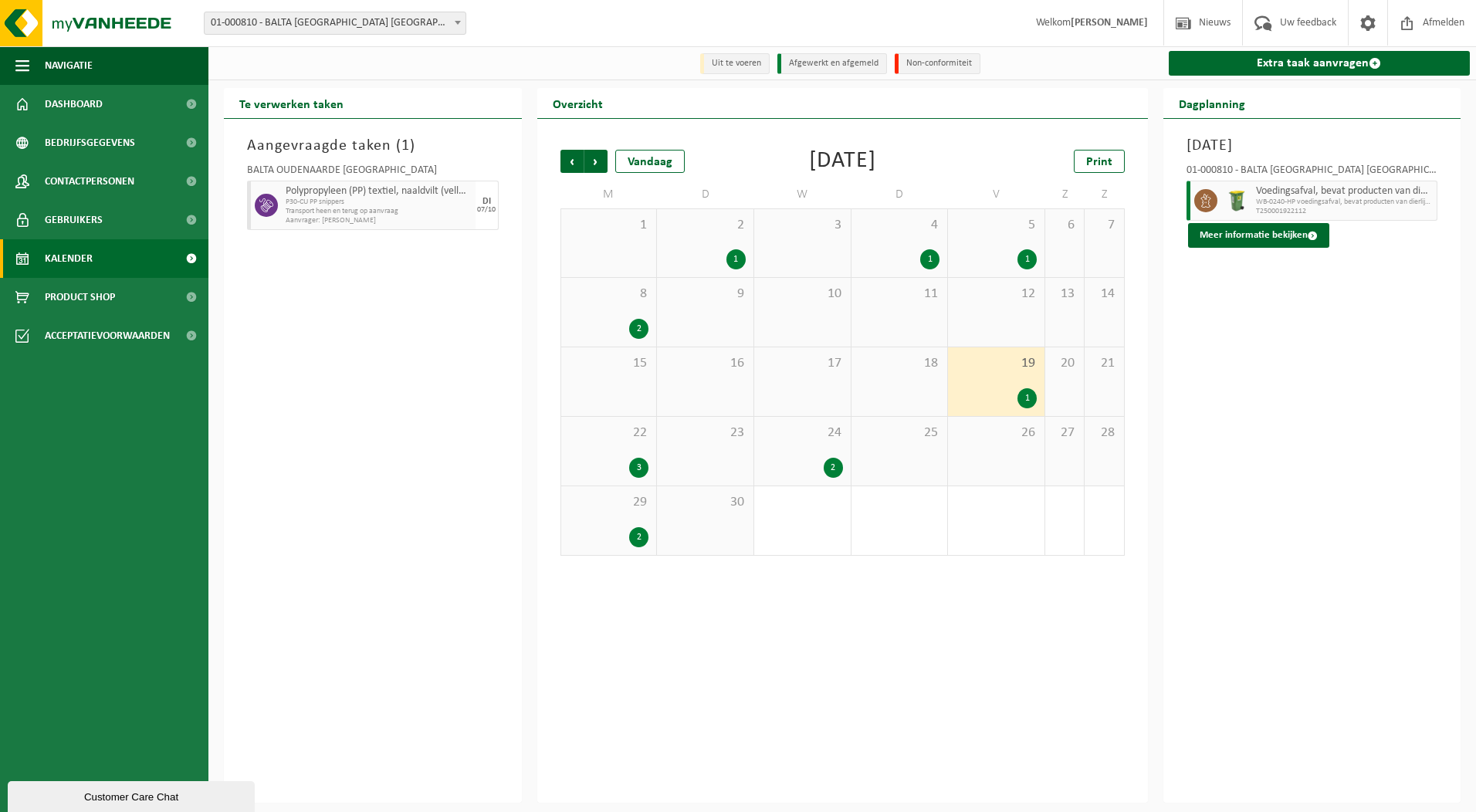
click at [634, 465] on div "3" at bounding box center [638, 468] width 19 height 20
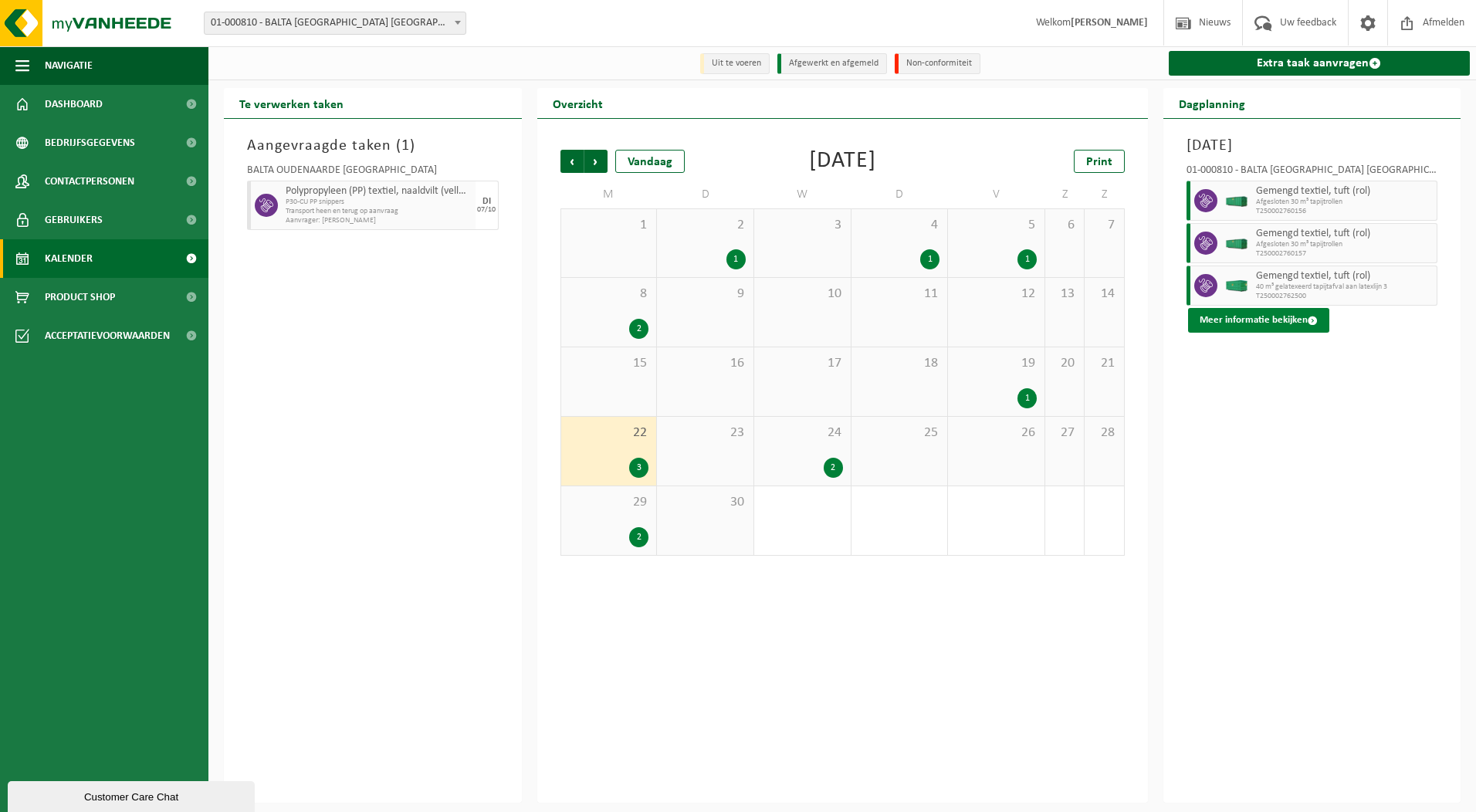
click at [1286, 318] on button "Meer informatie bekijken" at bounding box center [1259, 321] width 141 height 25
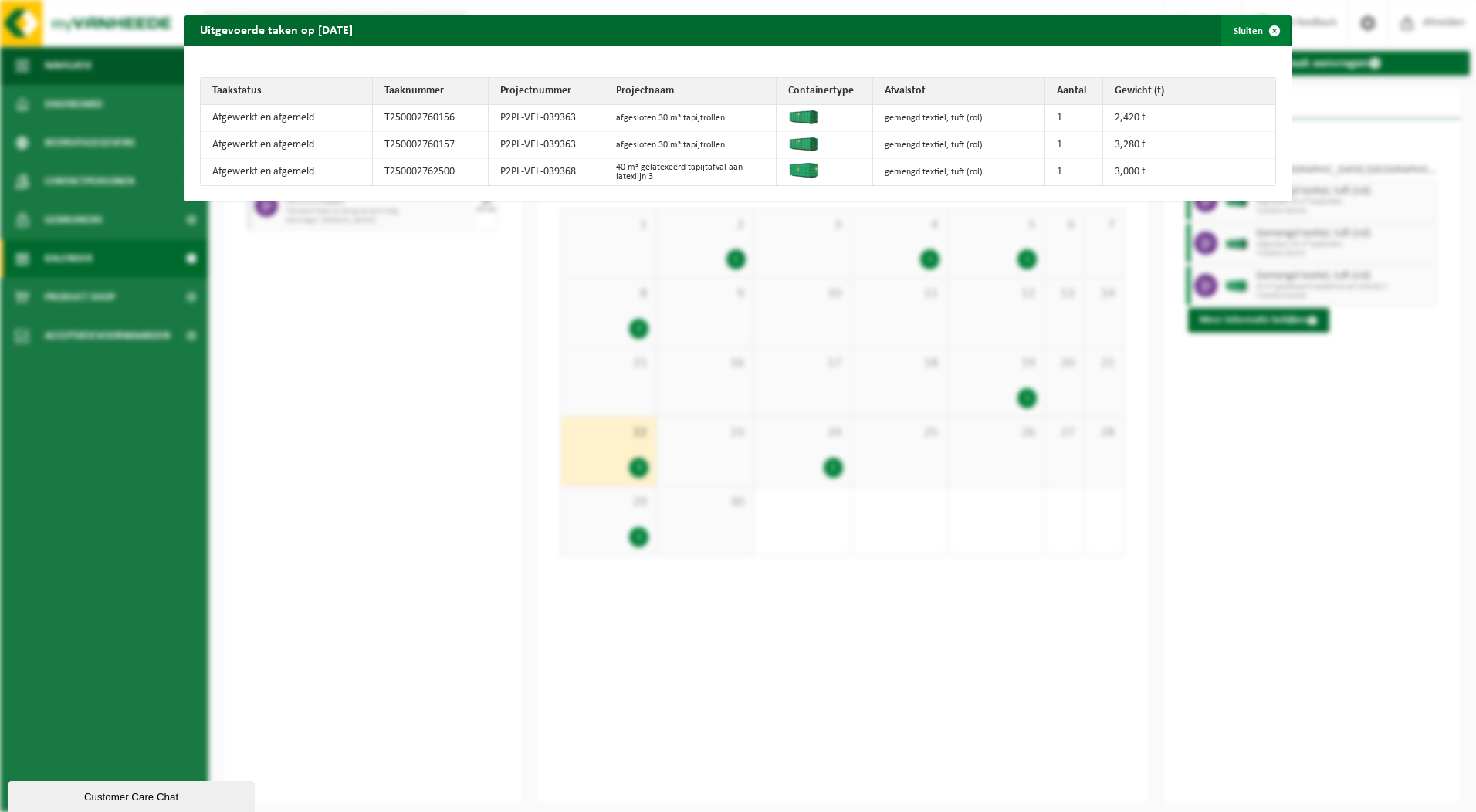
click at [1261, 27] on span "button" at bounding box center [1274, 31] width 31 height 31
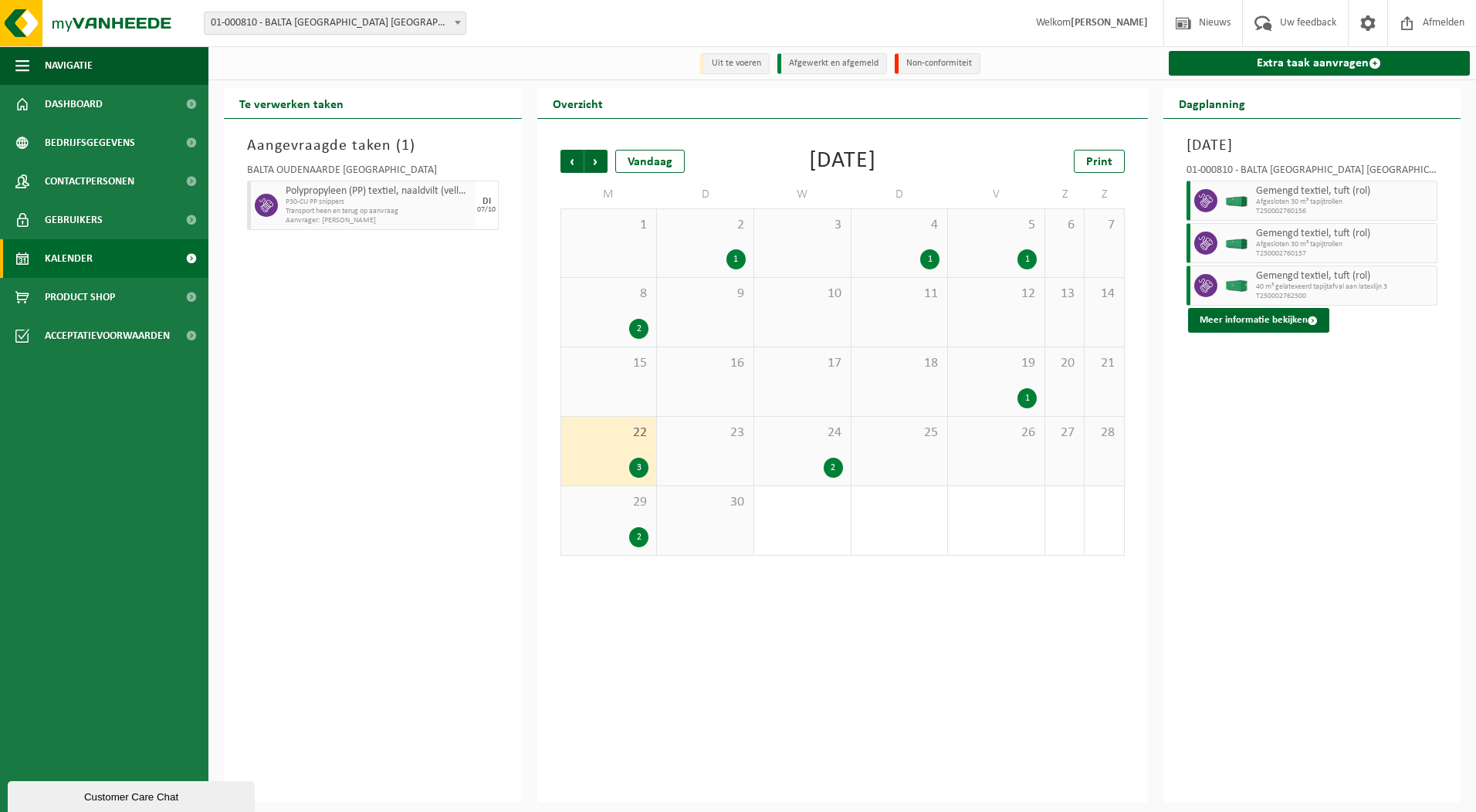
click at [1305, 284] on span "40 m³ gelatexeerd tapijtafval aan latexlijn 3" at bounding box center [1345, 287] width 178 height 9
click at [1238, 318] on button "Meer informatie bekijken" at bounding box center [1259, 321] width 141 height 25
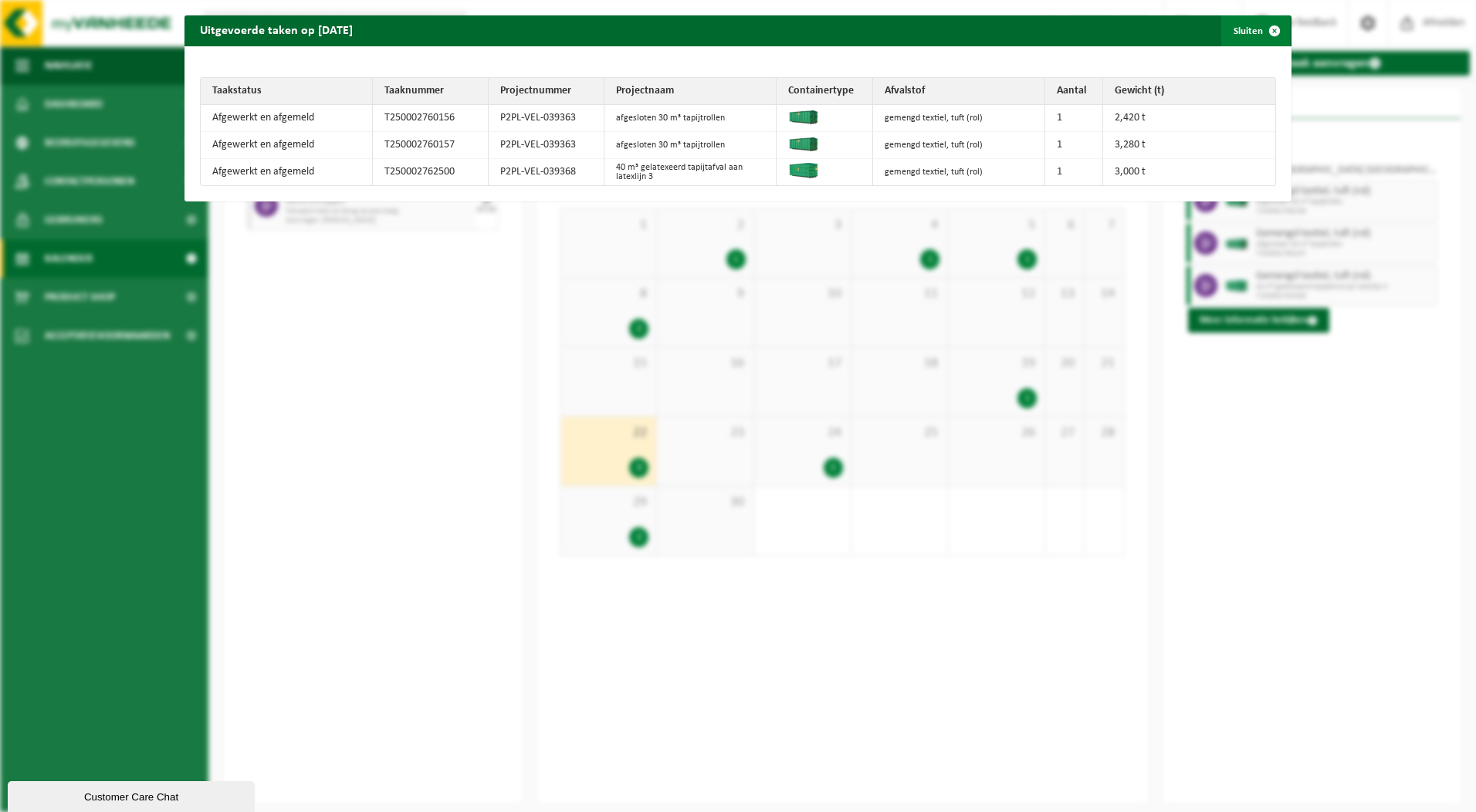
click at [1259, 35] on span "button" at bounding box center [1274, 31] width 31 height 31
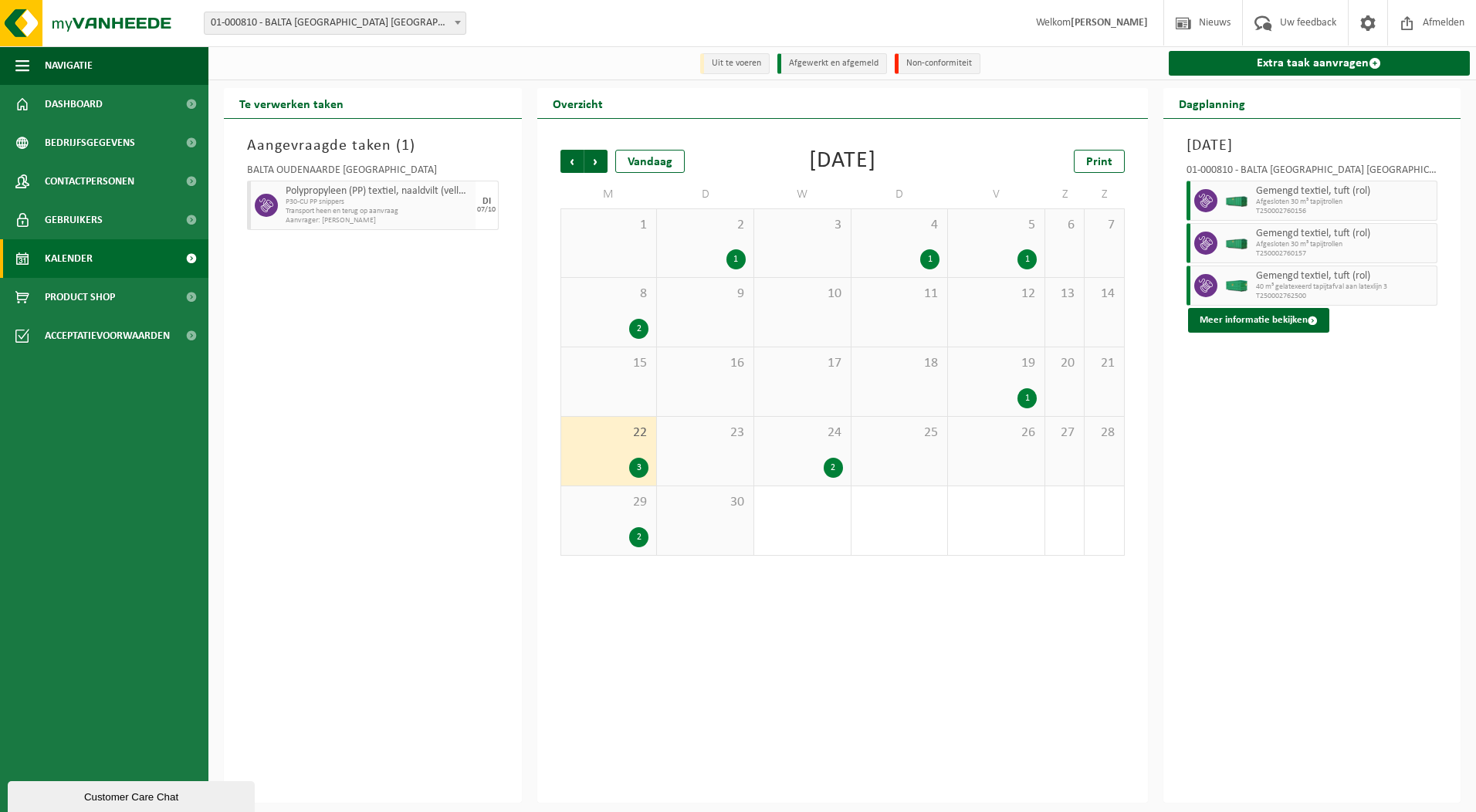
click at [642, 469] on div "3" at bounding box center [638, 468] width 19 height 20
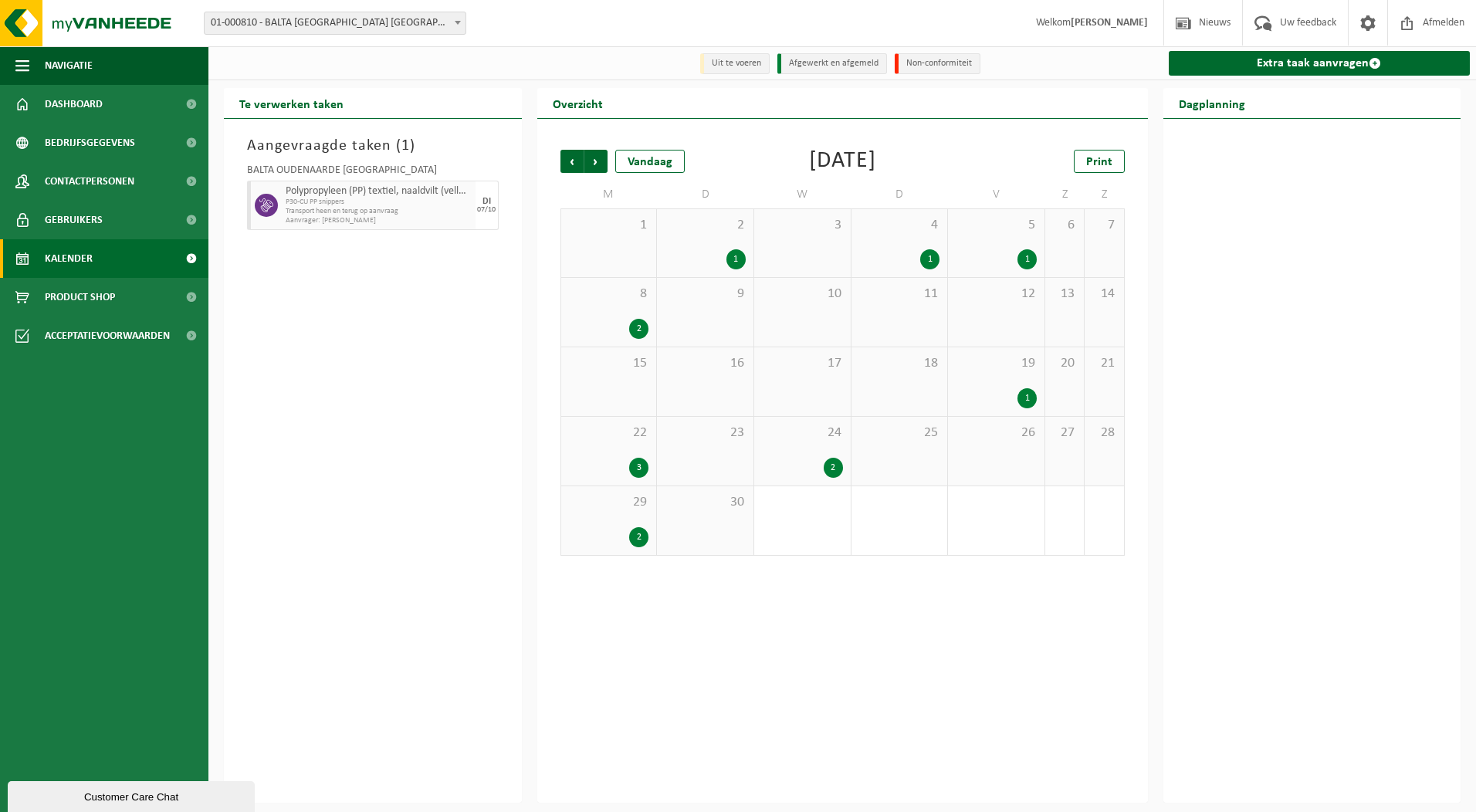
click at [644, 465] on div "3" at bounding box center [638, 468] width 19 height 20
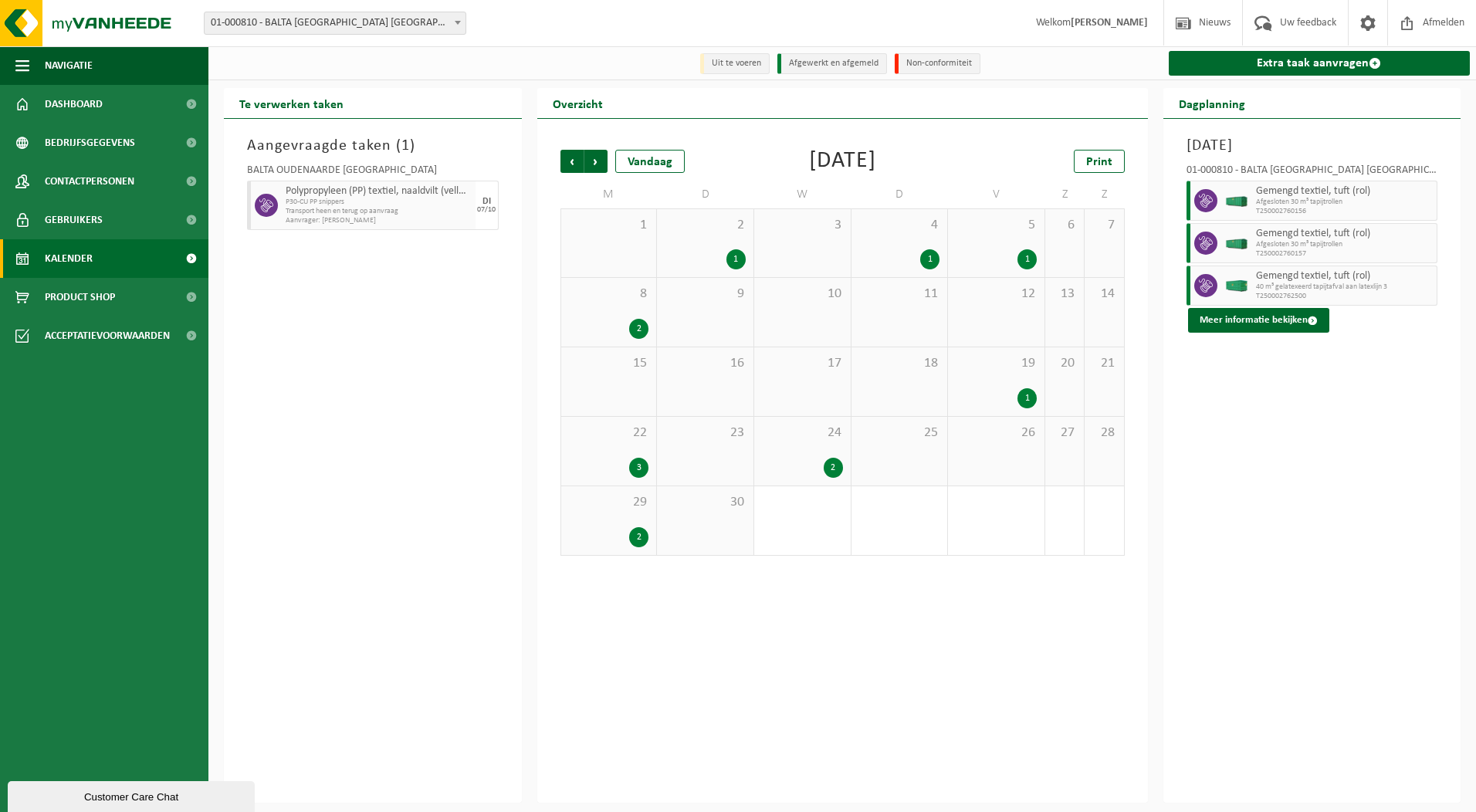
click at [830, 474] on div "2" at bounding box center [833, 468] width 19 height 20
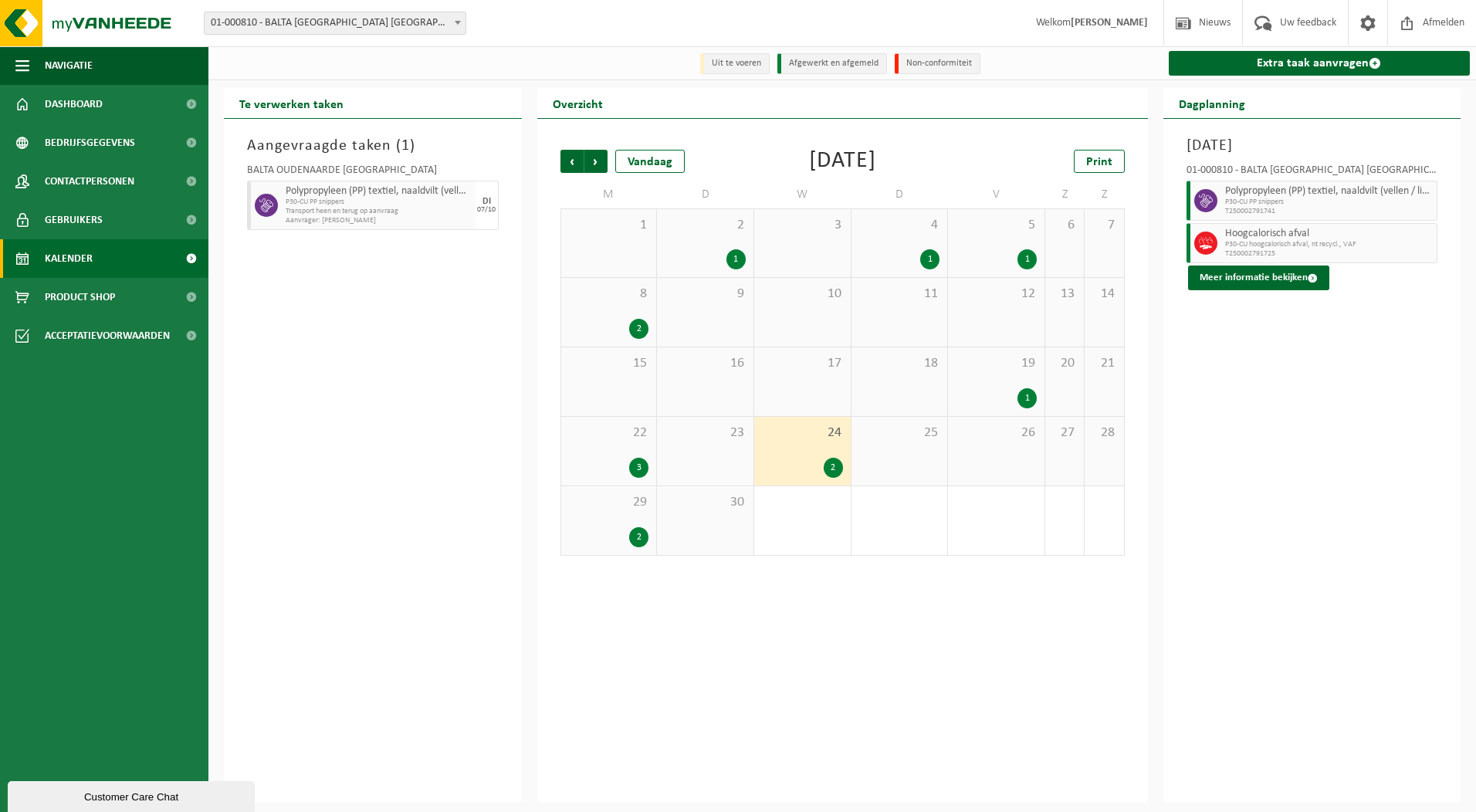
click at [834, 470] on div "2" at bounding box center [833, 468] width 19 height 20
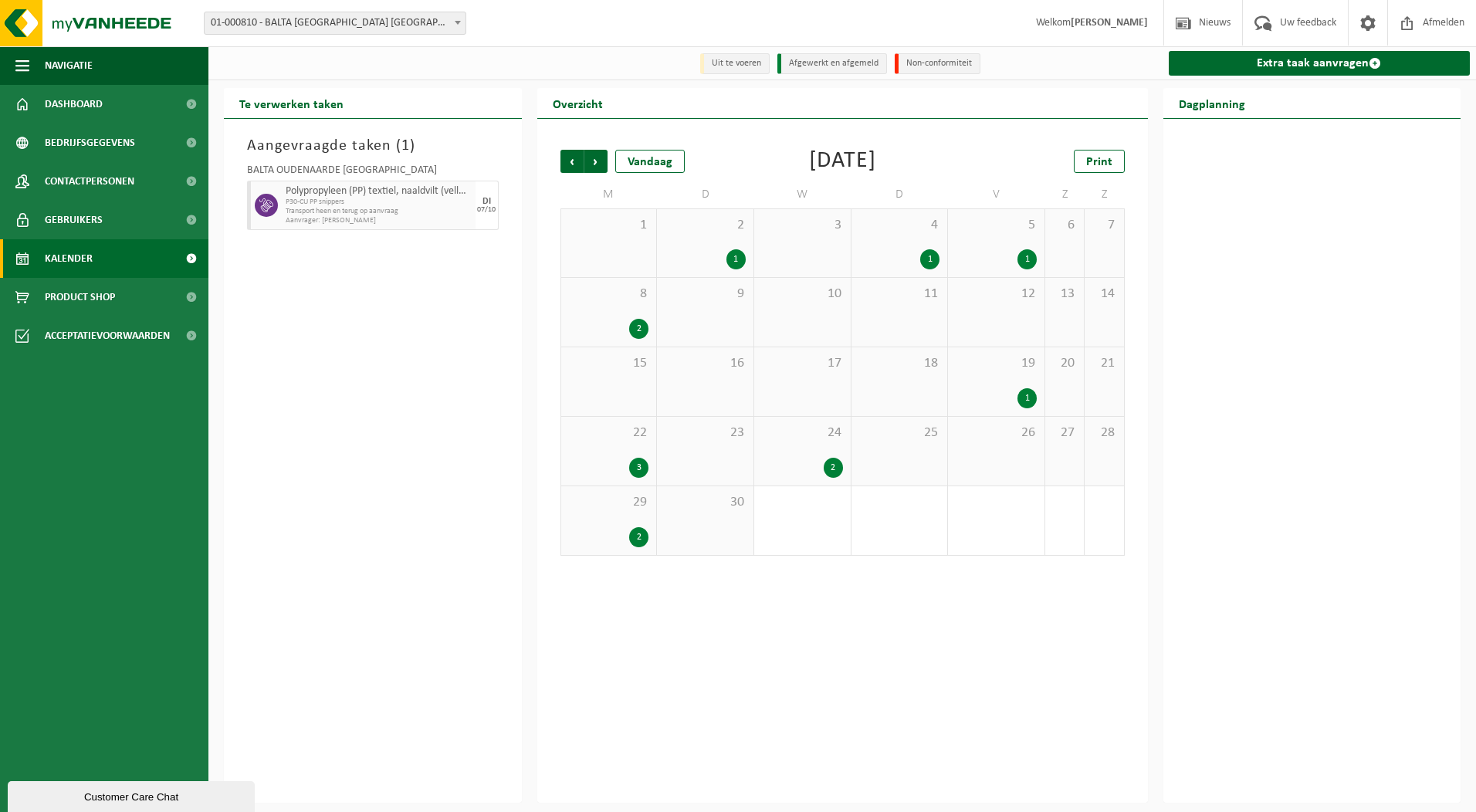
click at [833, 472] on div "2" at bounding box center [833, 468] width 19 height 20
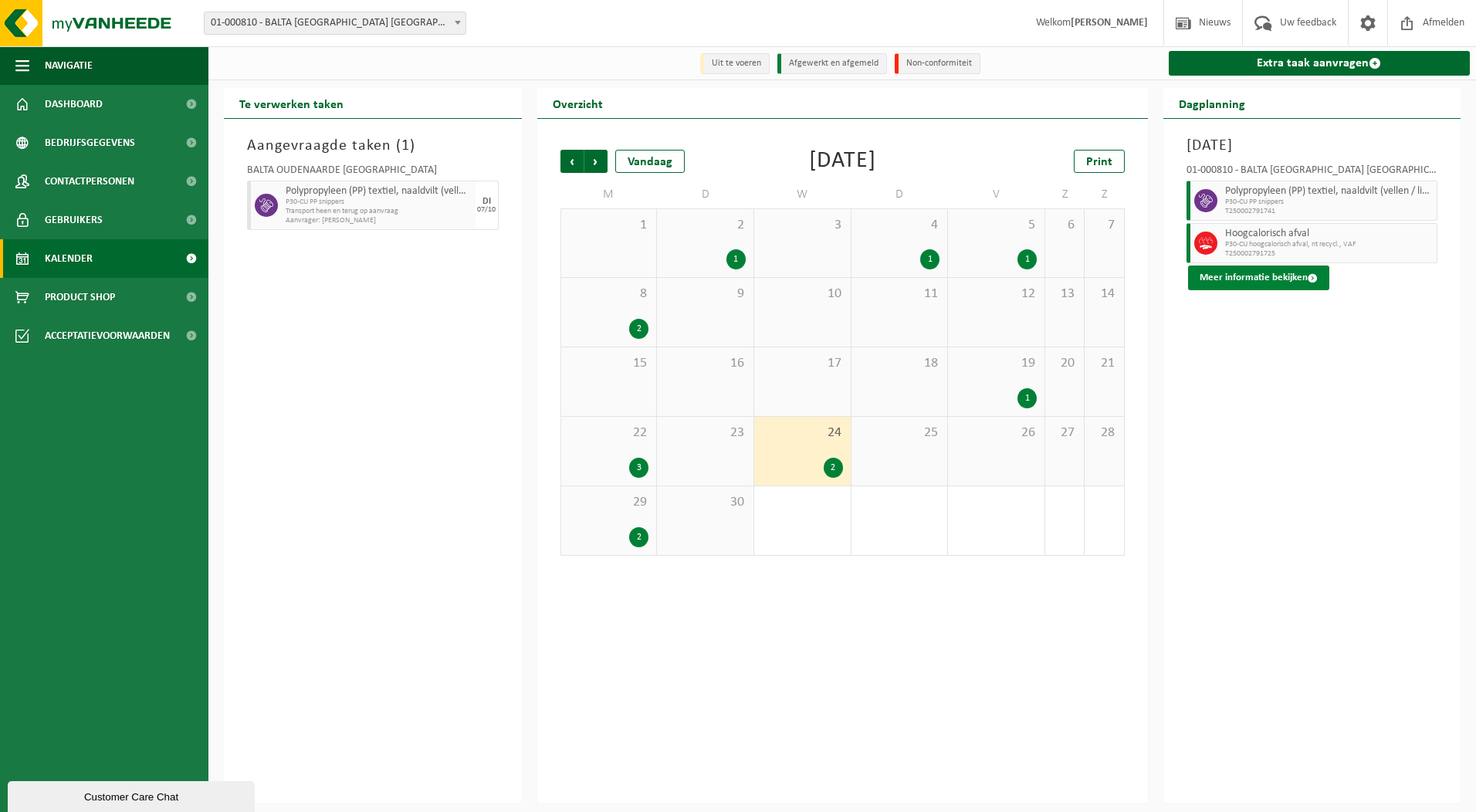
click at [1247, 275] on button "Meer informatie bekijken" at bounding box center [1259, 278] width 141 height 25
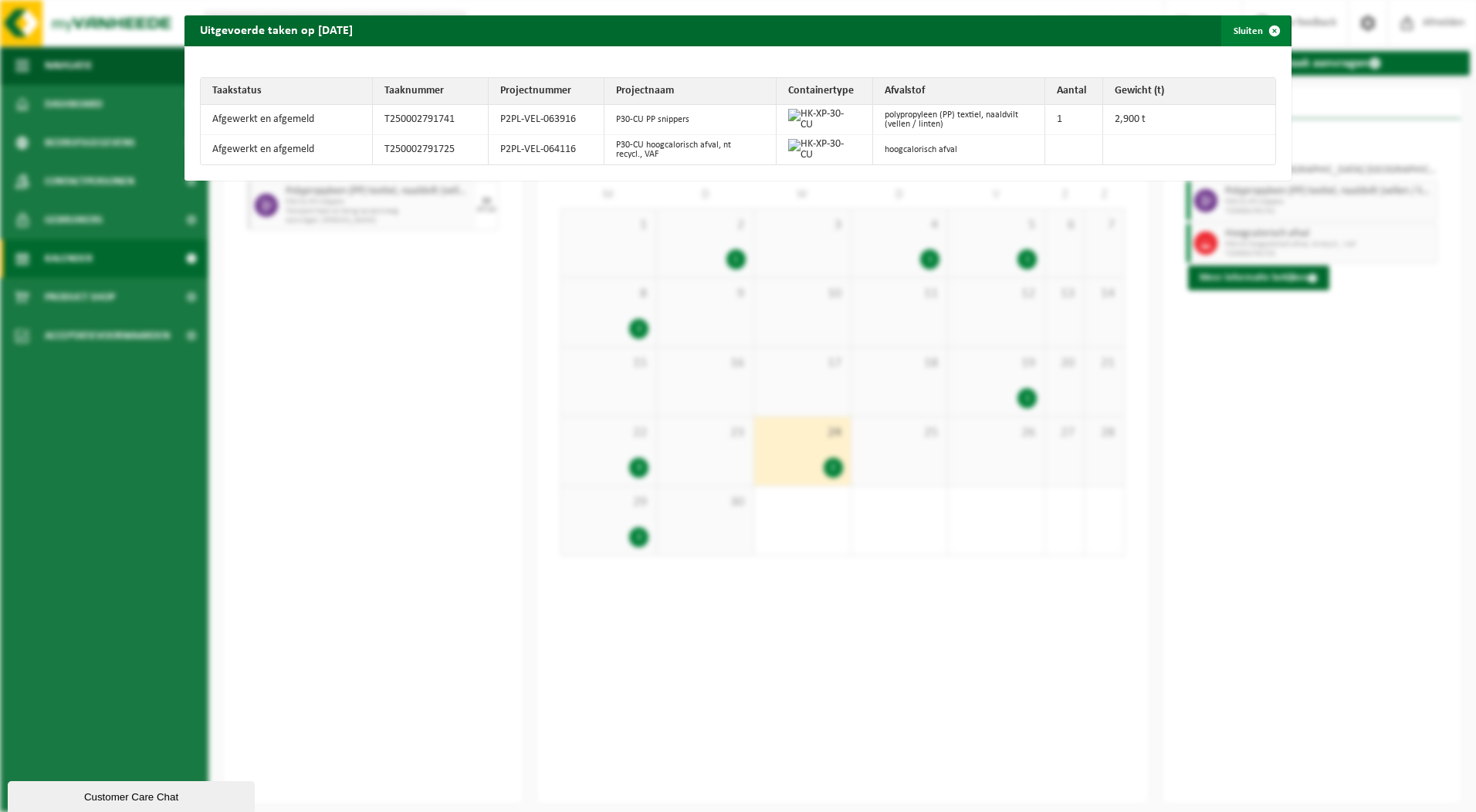
click at [1268, 31] on span "button" at bounding box center [1274, 31] width 31 height 31
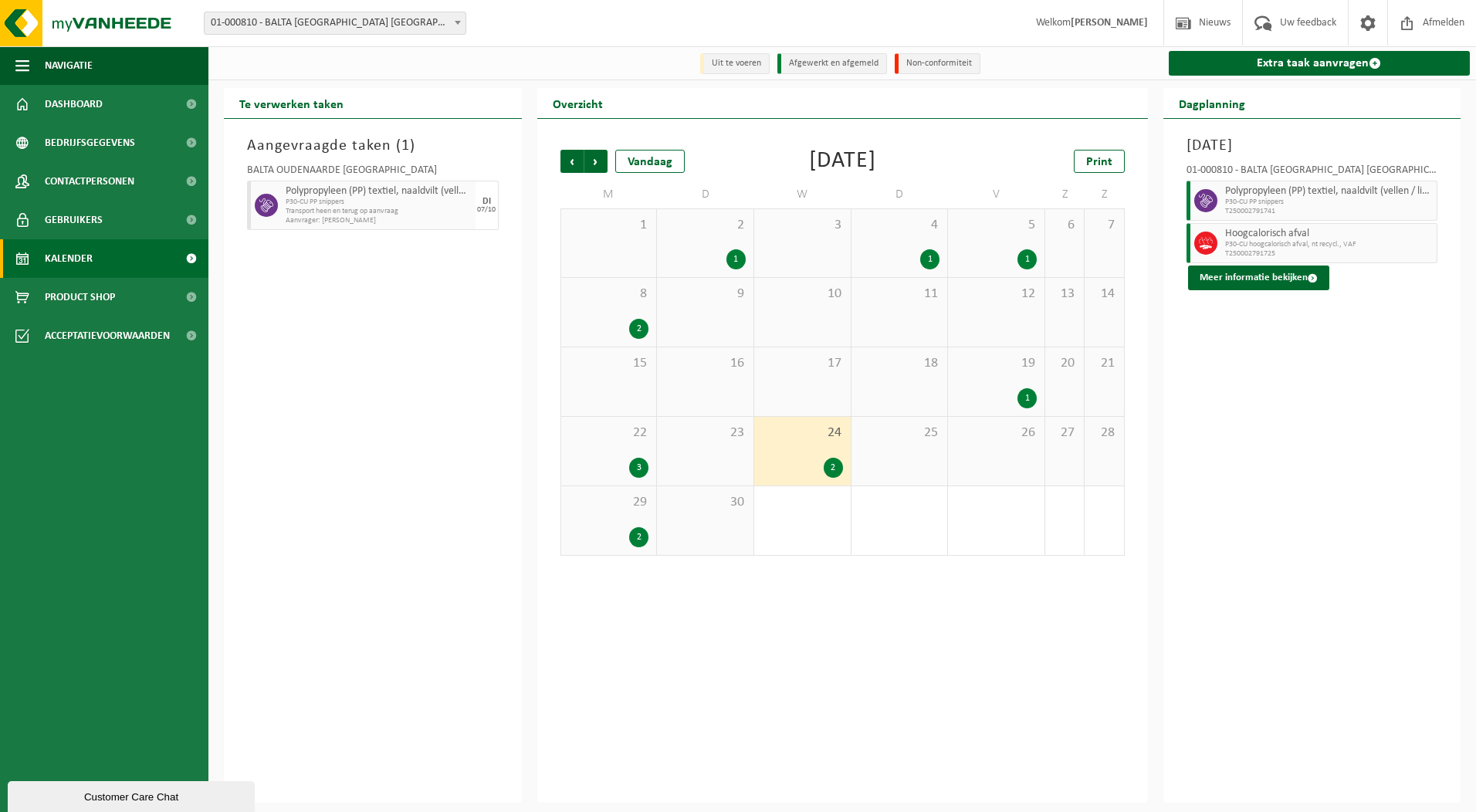
click at [635, 540] on div "2" at bounding box center [638, 537] width 19 height 20
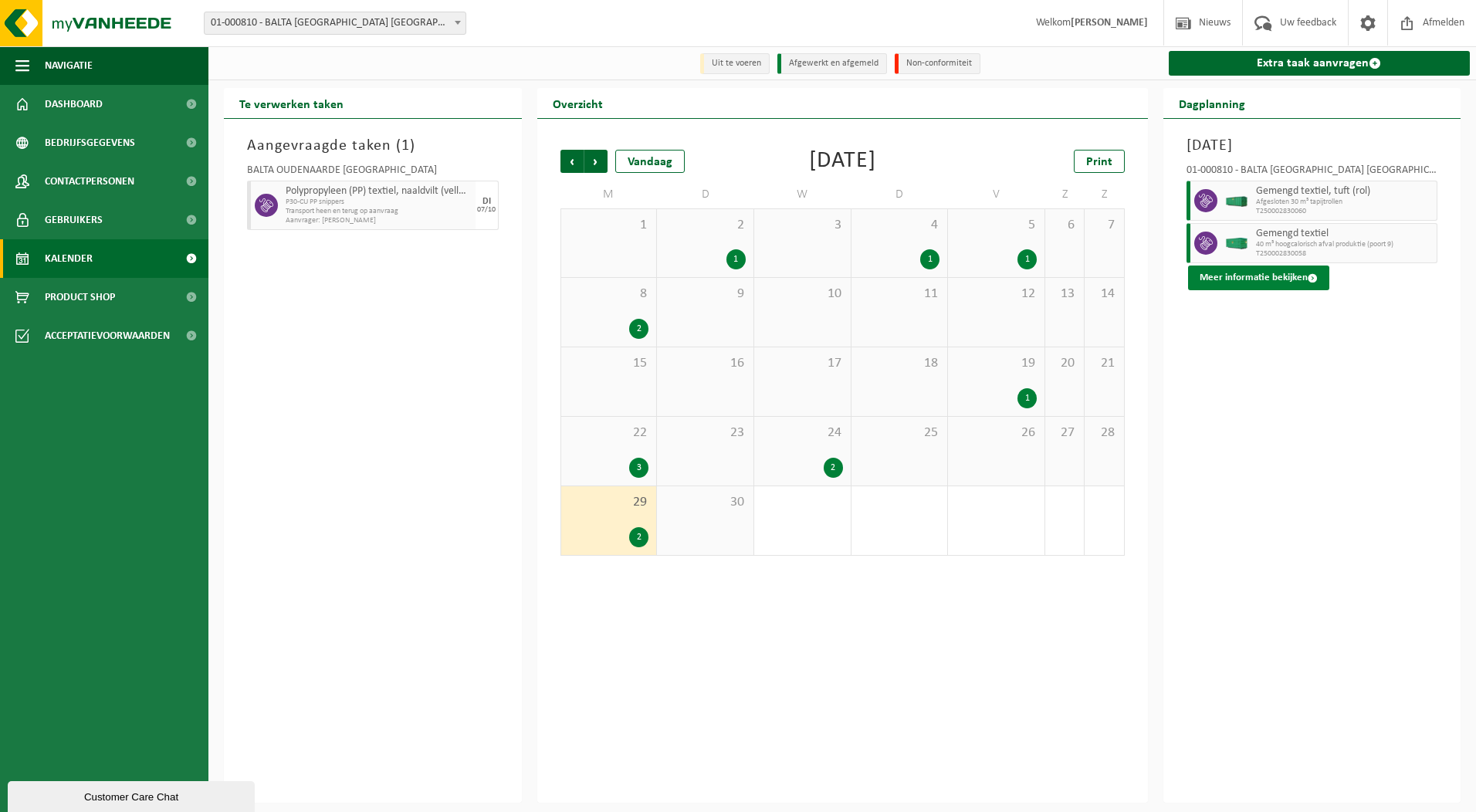
click at [1261, 275] on button "Meer informatie bekijken" at bounding box center [1259, 278] width 141 height 25
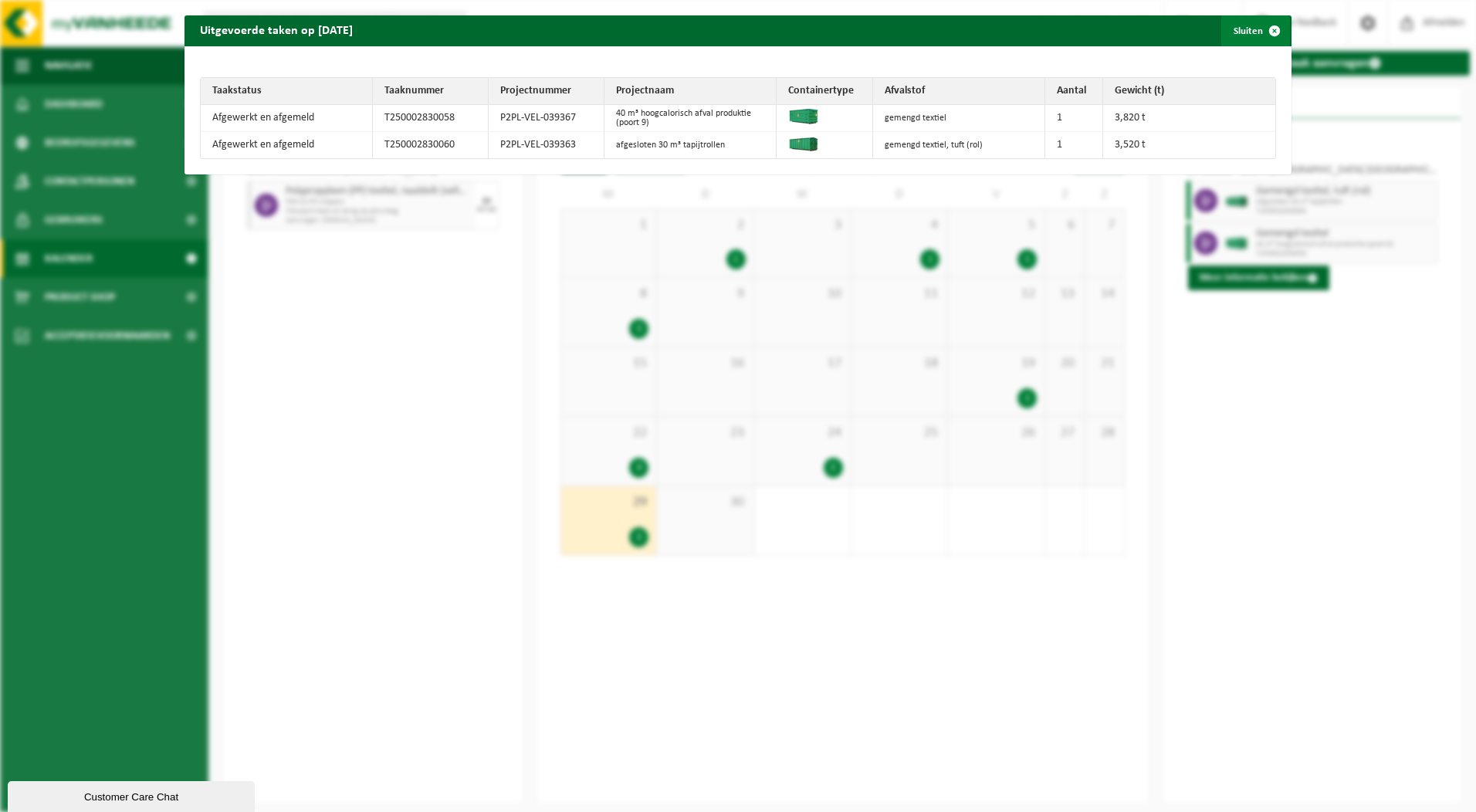
click at [1259, 26] on span "button" at bounding box center [1274, 31] width 31 height 31
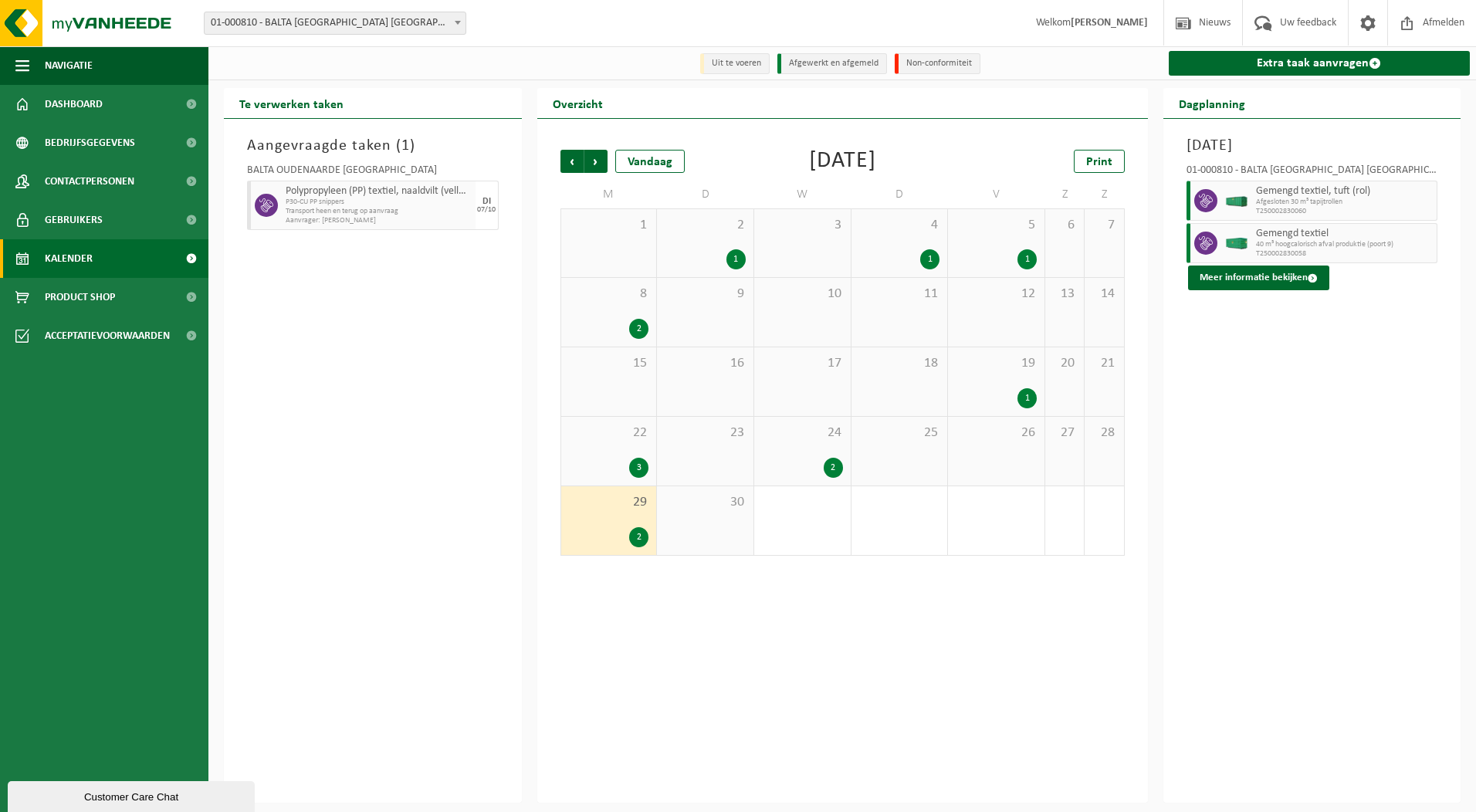
click at [837, 467] on div "2" at bounding box center [833, 468] width 19 height 20
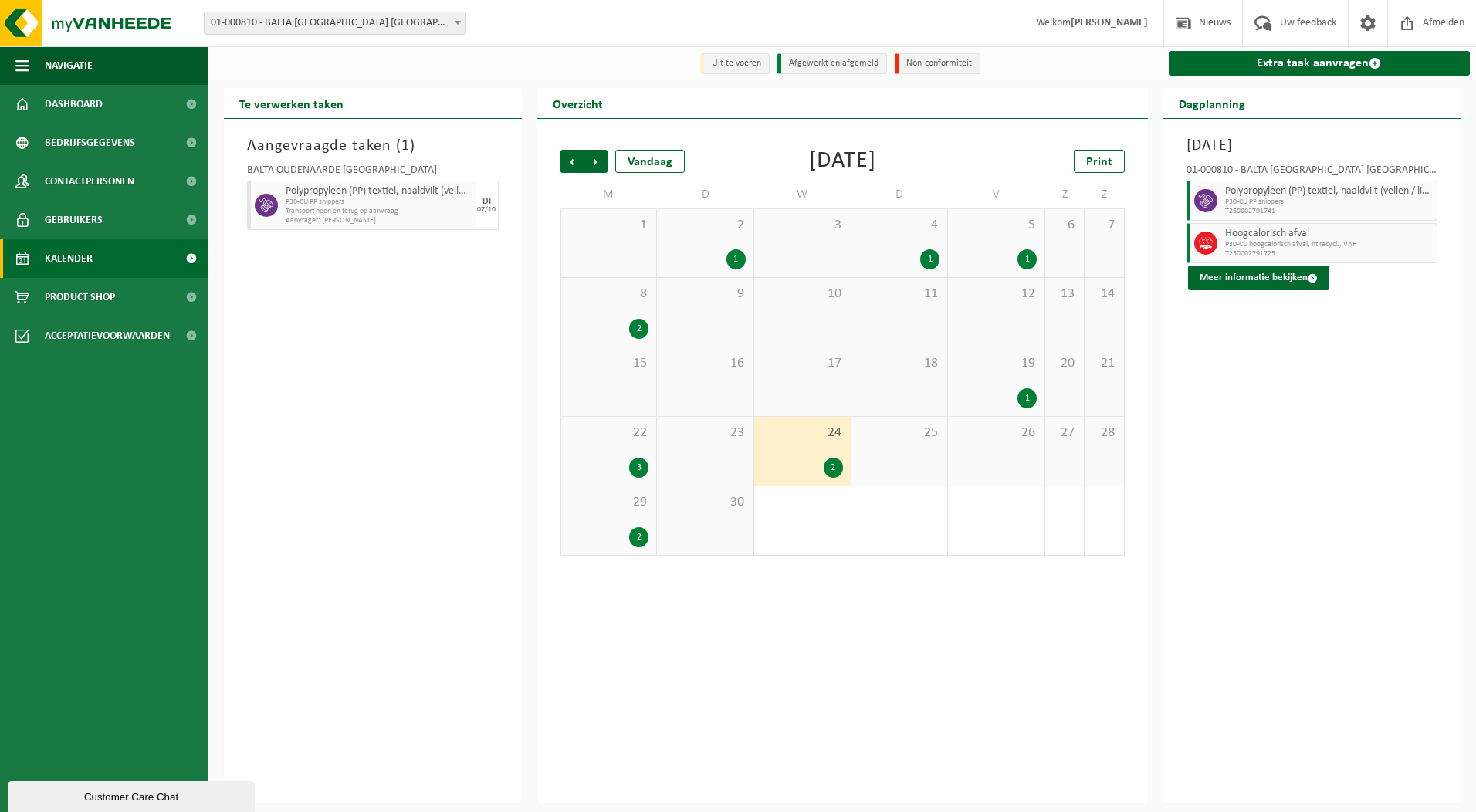
click at [837, 467] on div "2" at bounding box center [833, 468] width 19 height 20
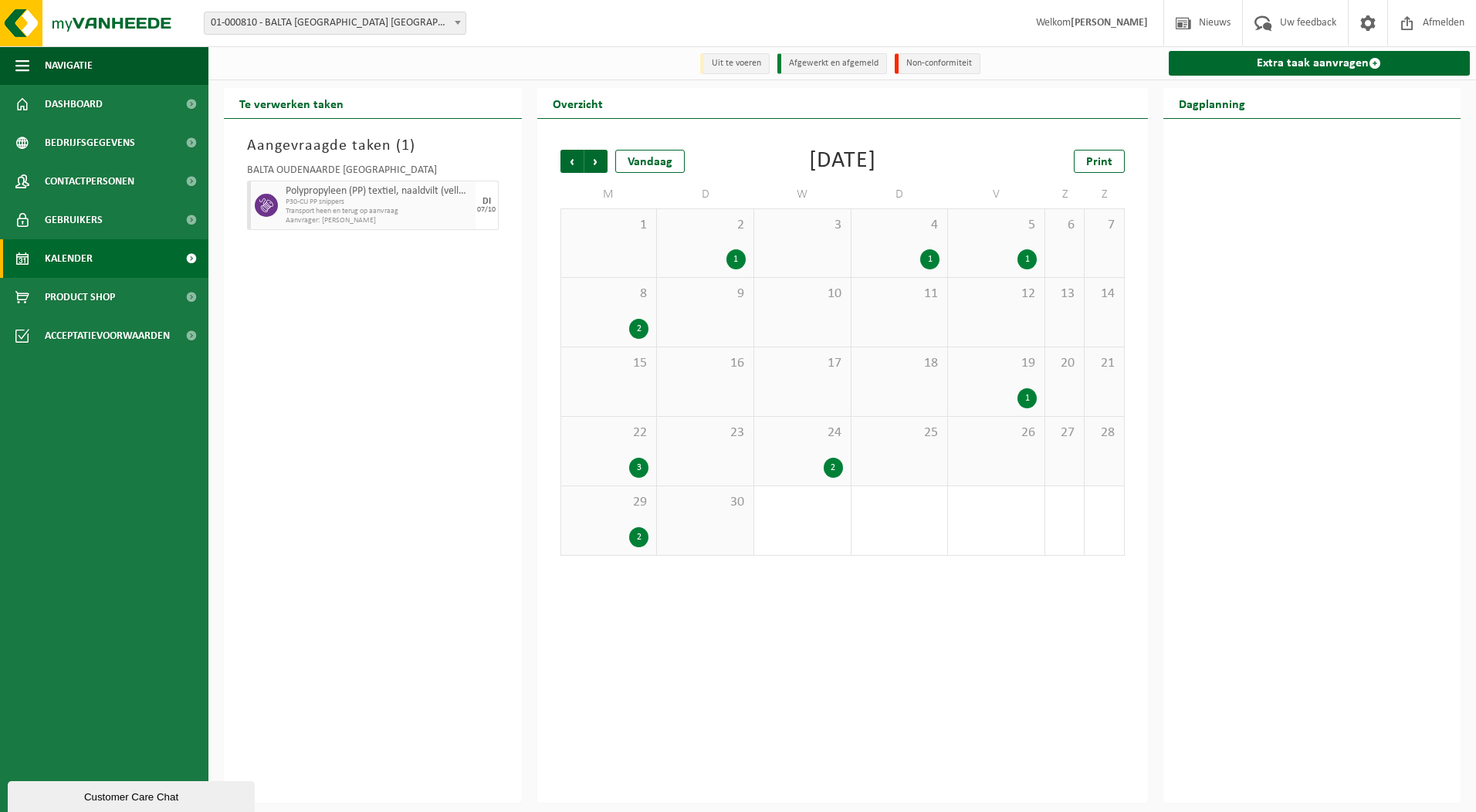
click at [837, 467] on div "2" at bounding box center [833, 468] width 19 height 20
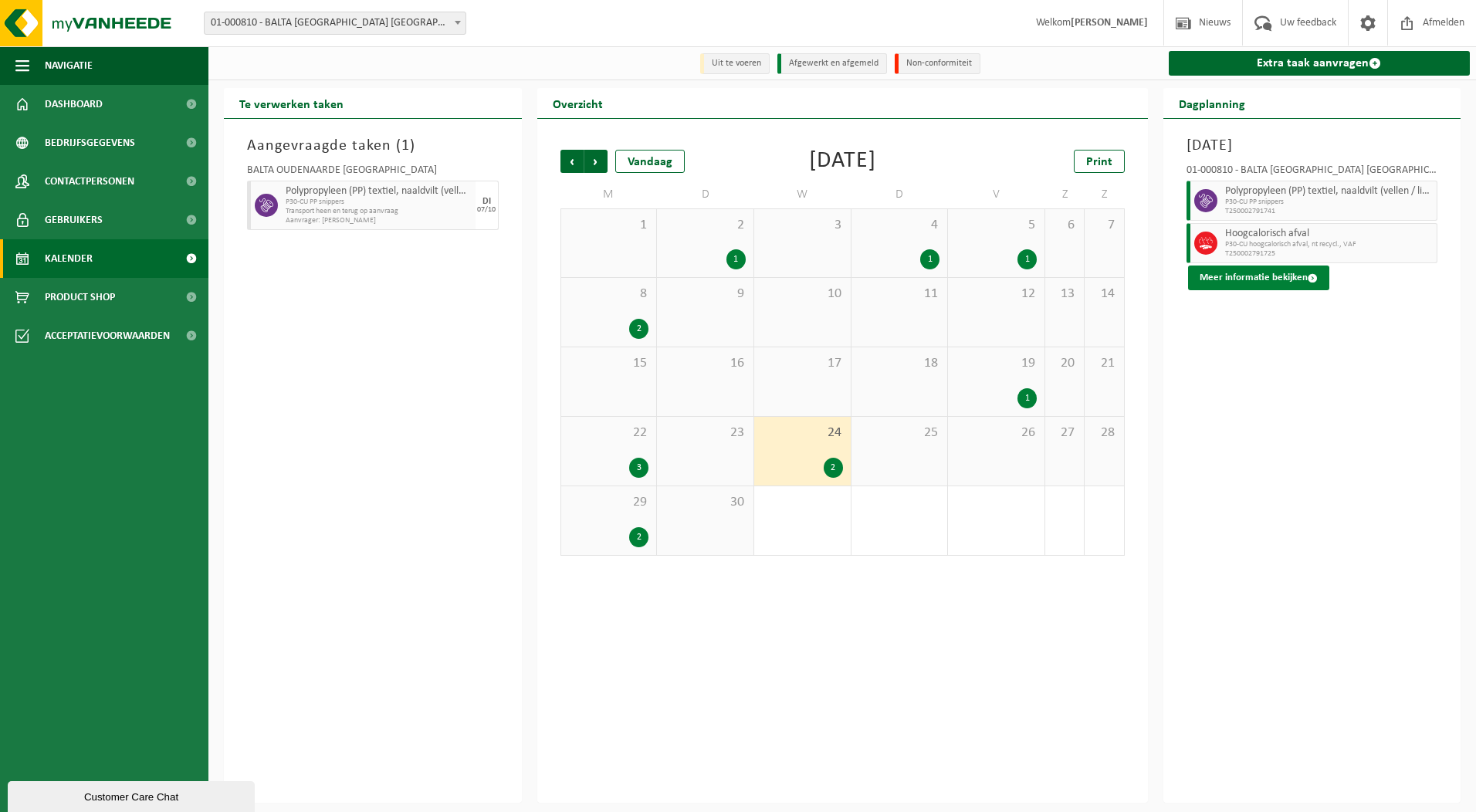
click at [1274, 279] on button "Meer informatie bekijken" at bounding box center [1259, 278] width 141 height 25
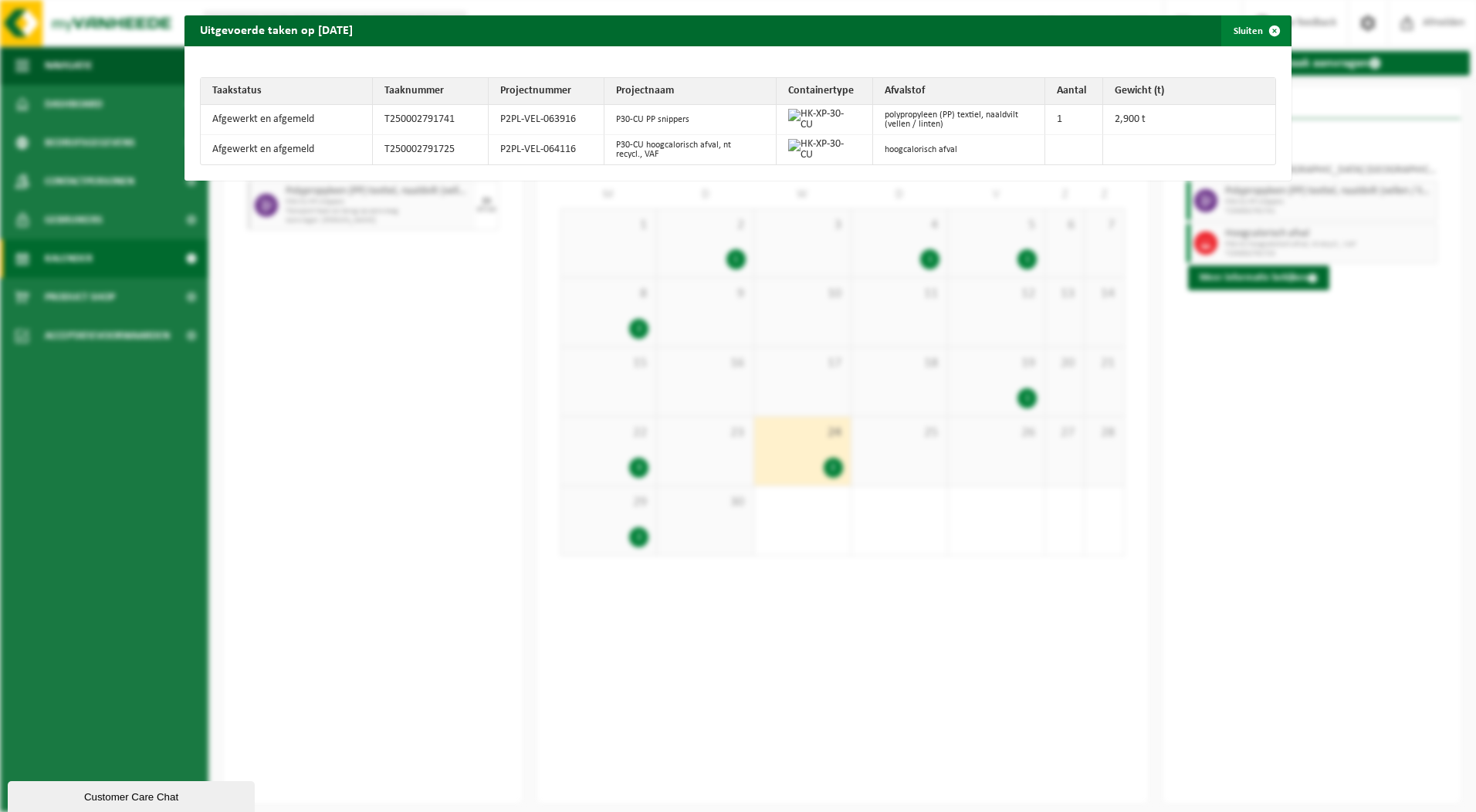
click at [1265, 34] on span "button" at bounding box center [1274, 31] width 31 height 31
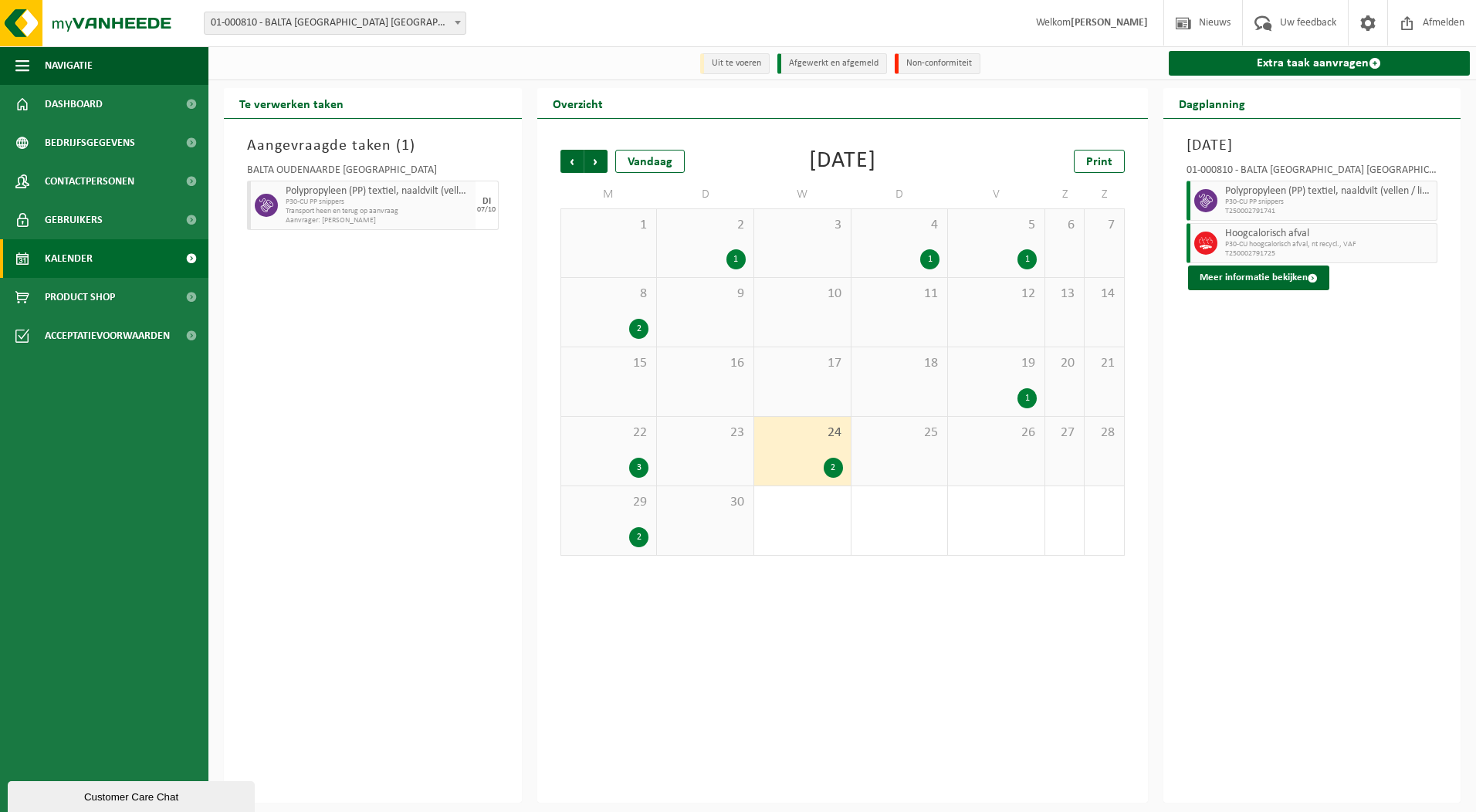
click at [638, 469] on div "3" at bounding box center [638, 468] width 19 height 20
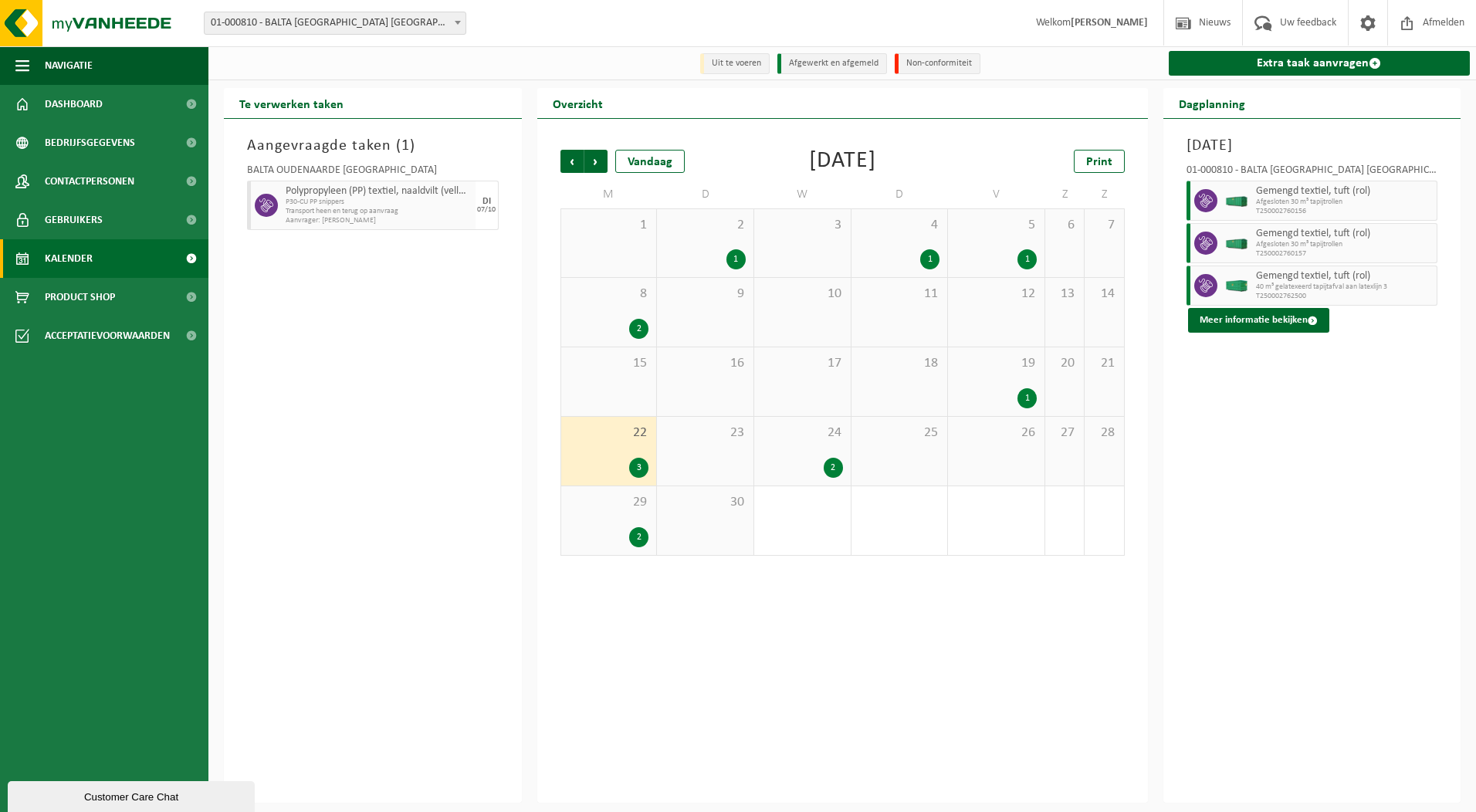
click at [634, 325] on div "2" at bounding box center [638, 329] width 19 height 20
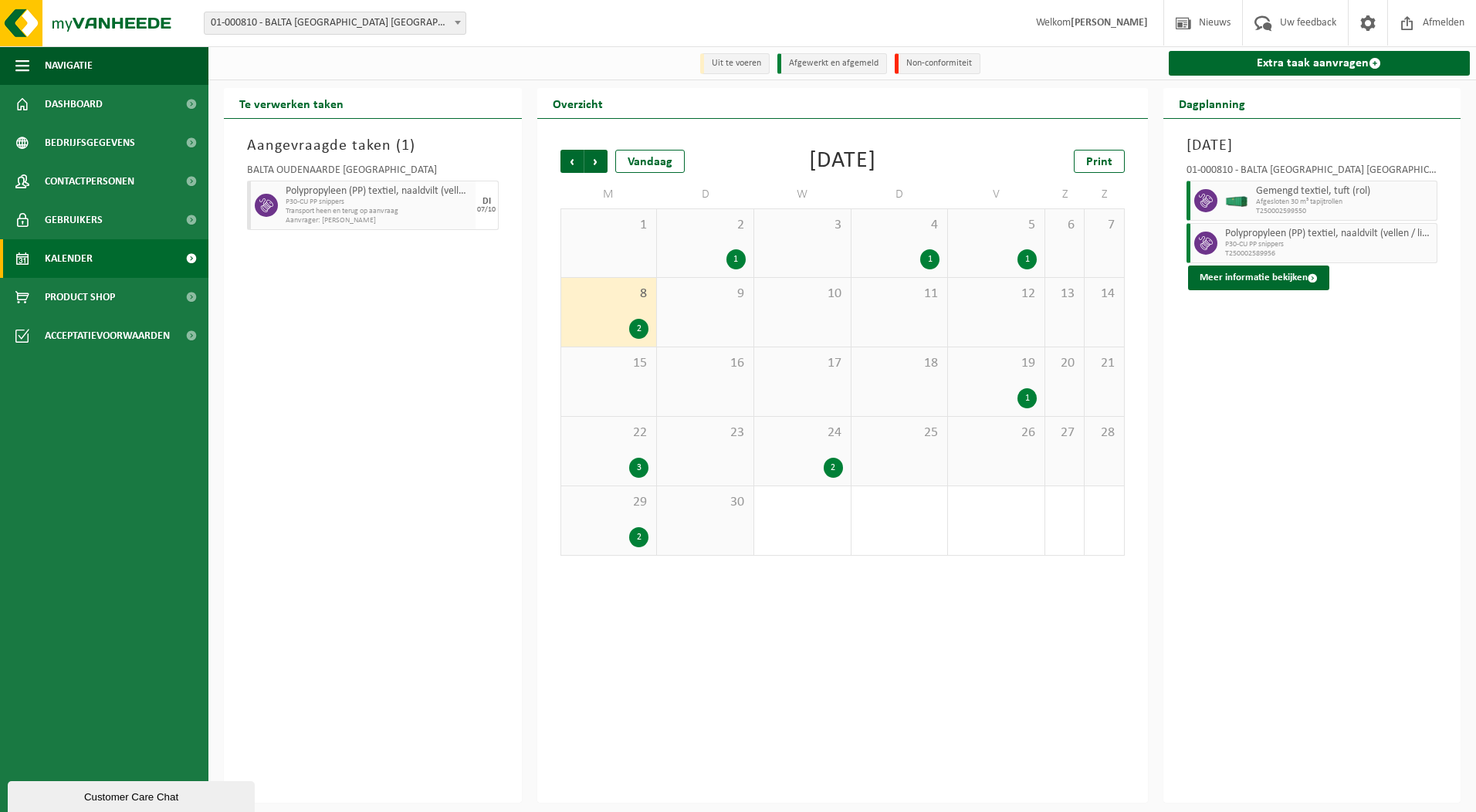
click at [1271, 200] on span "Afgesloten 30 m³ tapijtrollen" at bounding box center [1345, 202] width 178 height 9
drag, startPoint x: 1271, startPoint y: 200, endPoint x: 1247, endPoint y: 288, distance: 91.2
click at [1247, 288] on button "Meer informatie bekijken" at bounding box center [1259, 278] width 141 height 25
